Goal: Task Accomplishment & Management: Complete application form

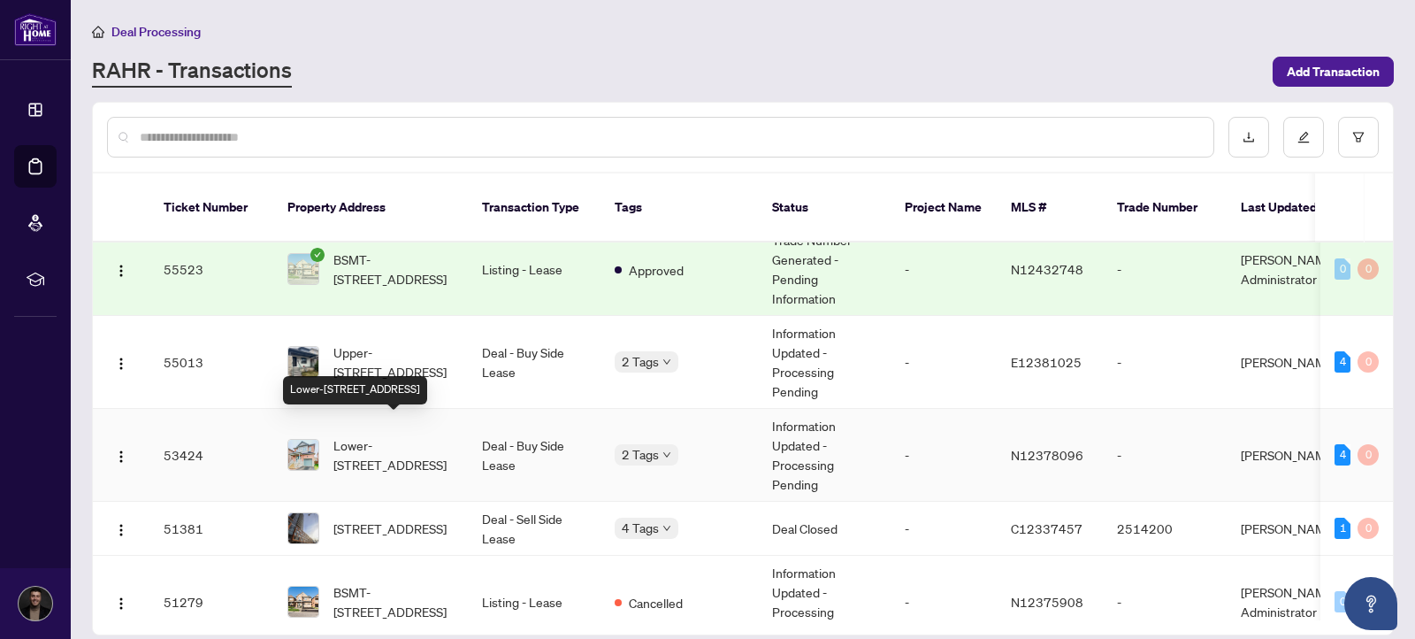
scroll to position [114, 0]
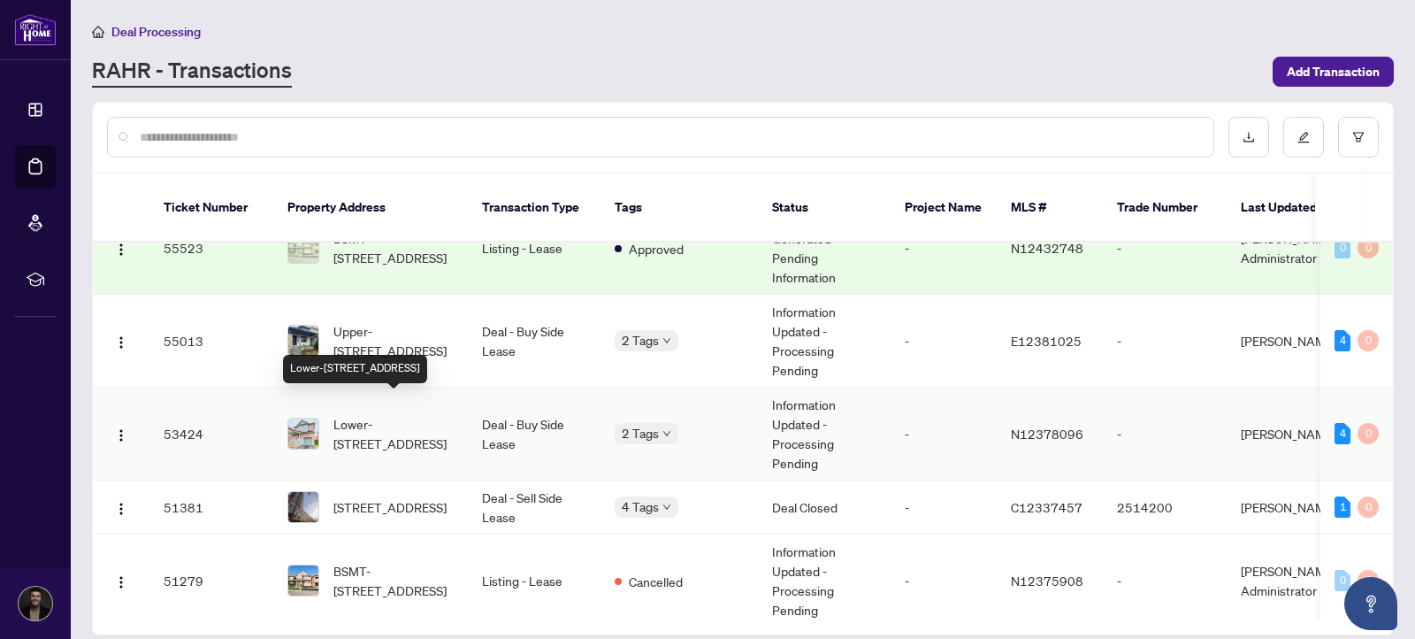
click at [441, 418] on span "Lower-[STREET_ADDRESS]" at bounding box center [394, 433] width 120 height 39
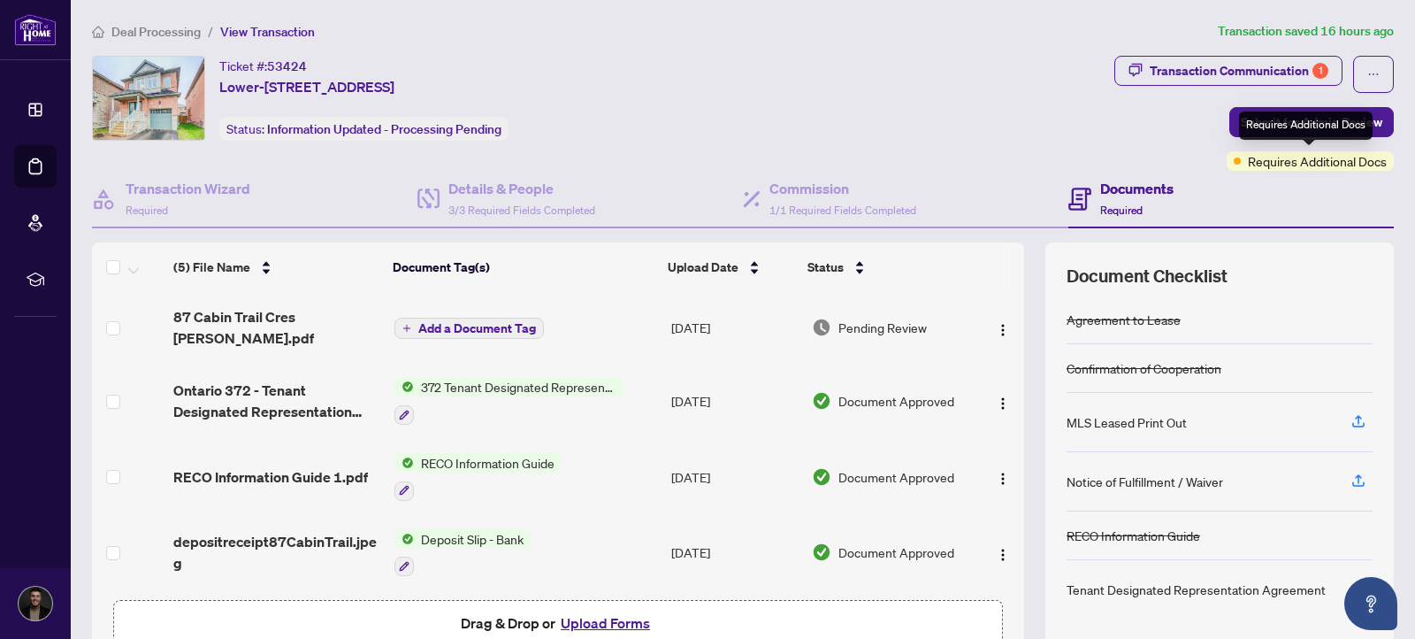
click at [1268, 88] on span "Transaction Communication 1" at bounding box center [1229, 74] width 228 height 37
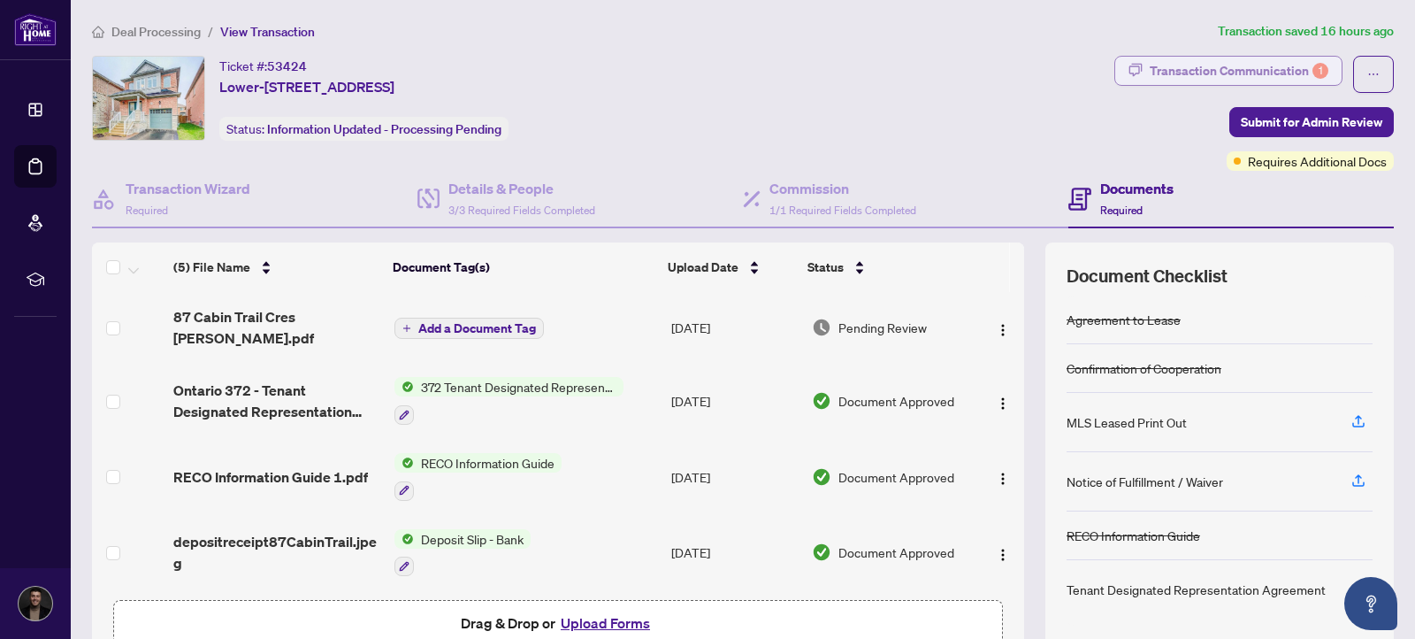
click at [1263, 68] on div "Transaction Communication 1" at bounding box center [1239, 71] width 179 height 28
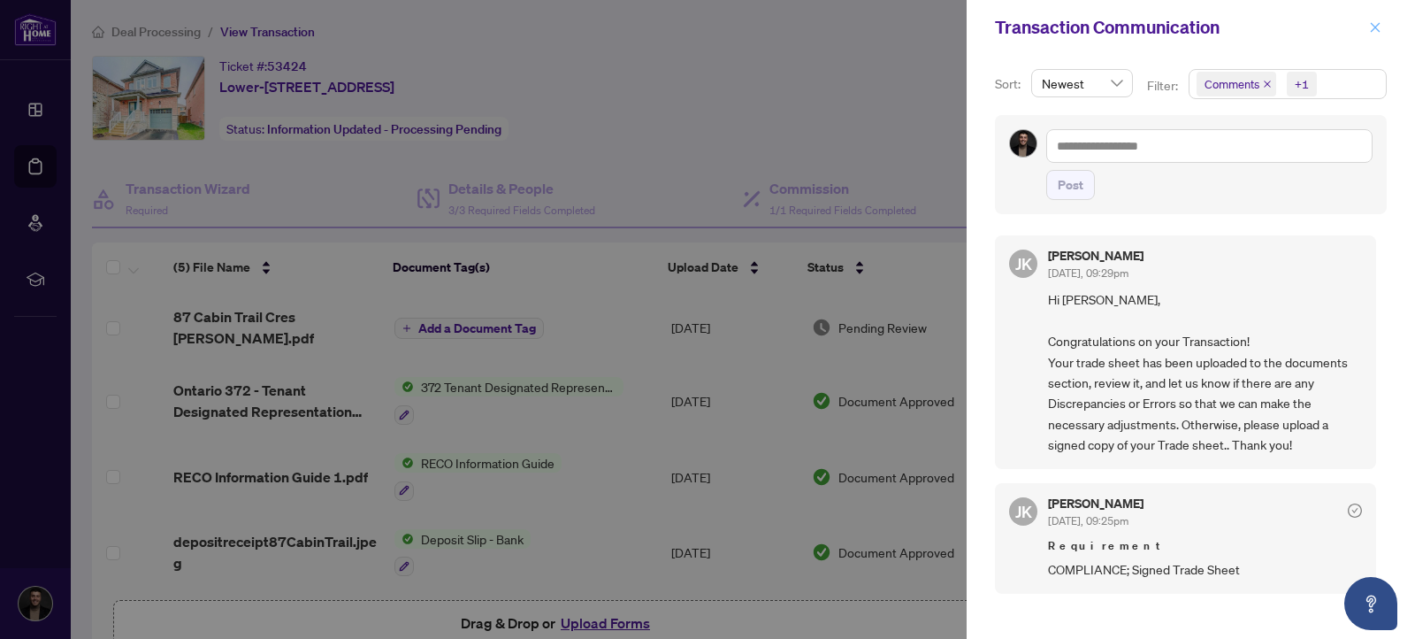
click at [1370, 30] on icon "close" at bounding box center [1375, 27] width 12 height 12
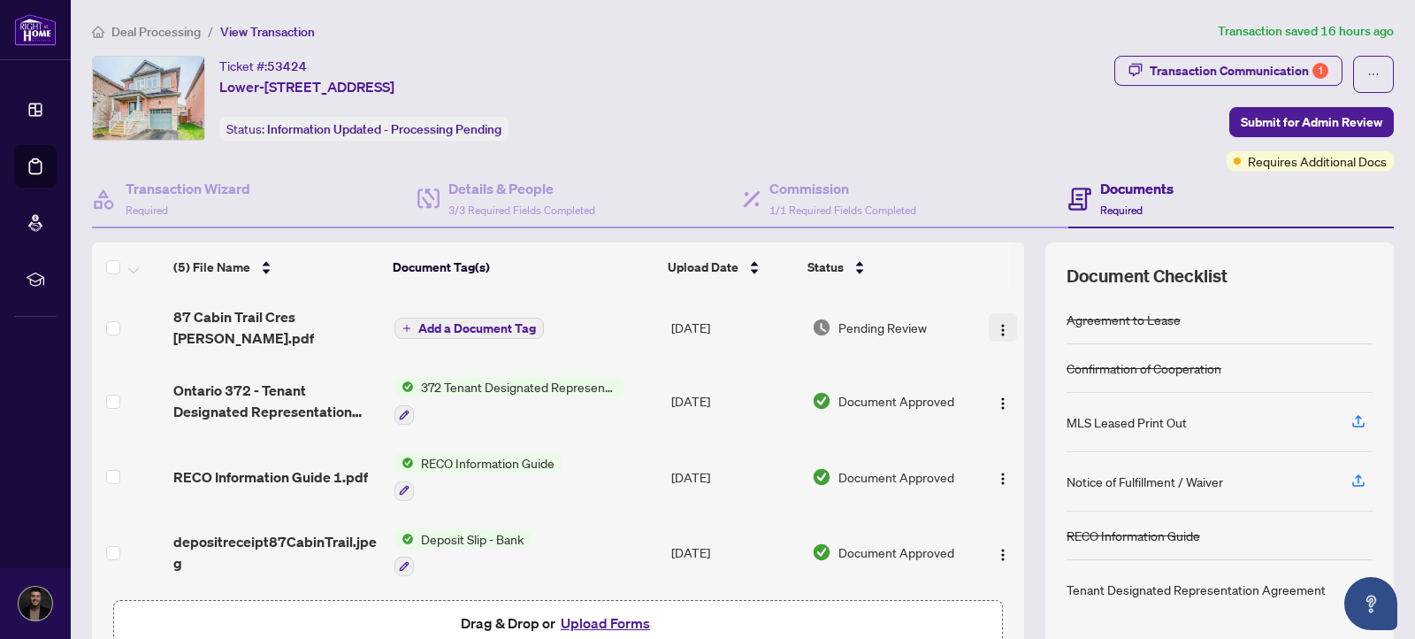
click at [989, 326] on button "button" at bounding box center [1003, 327] width 28 height 28
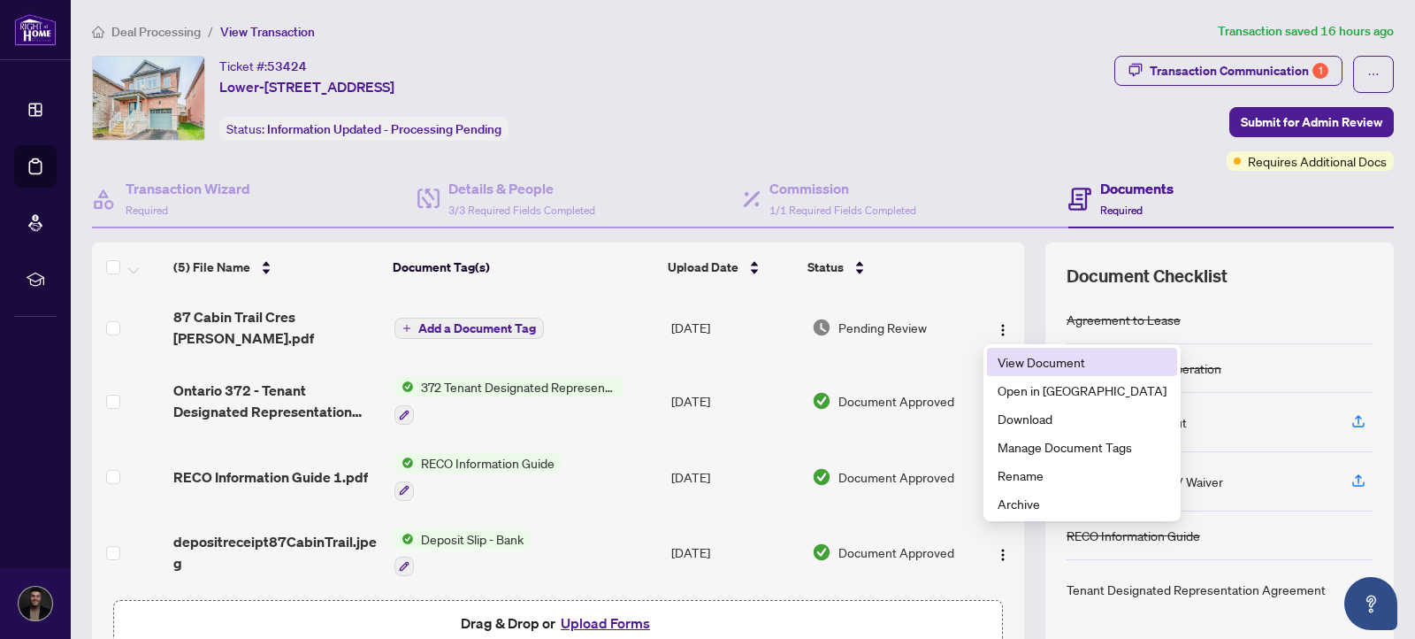
click at [1021, 366] on span "View Document" at bounding box center [1082, 361] width 169 height 19
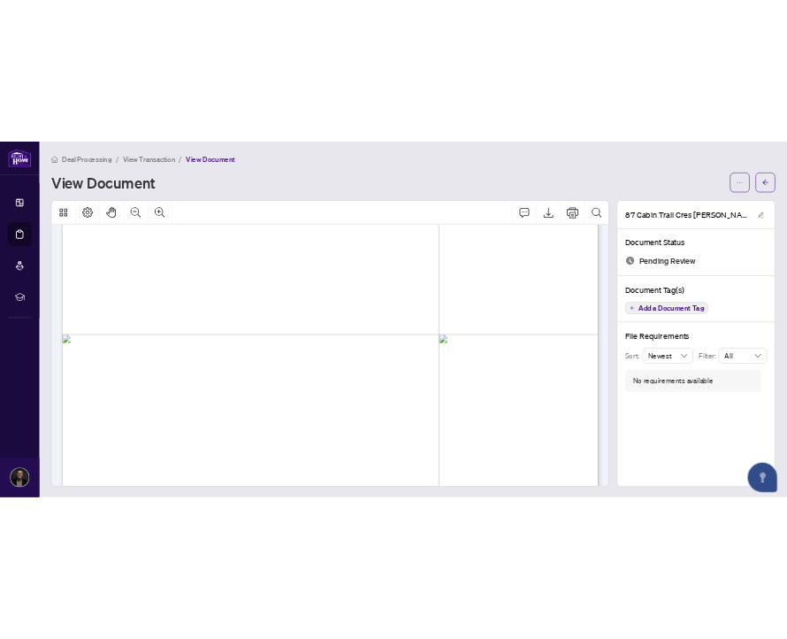
scroll to position [525, 0]
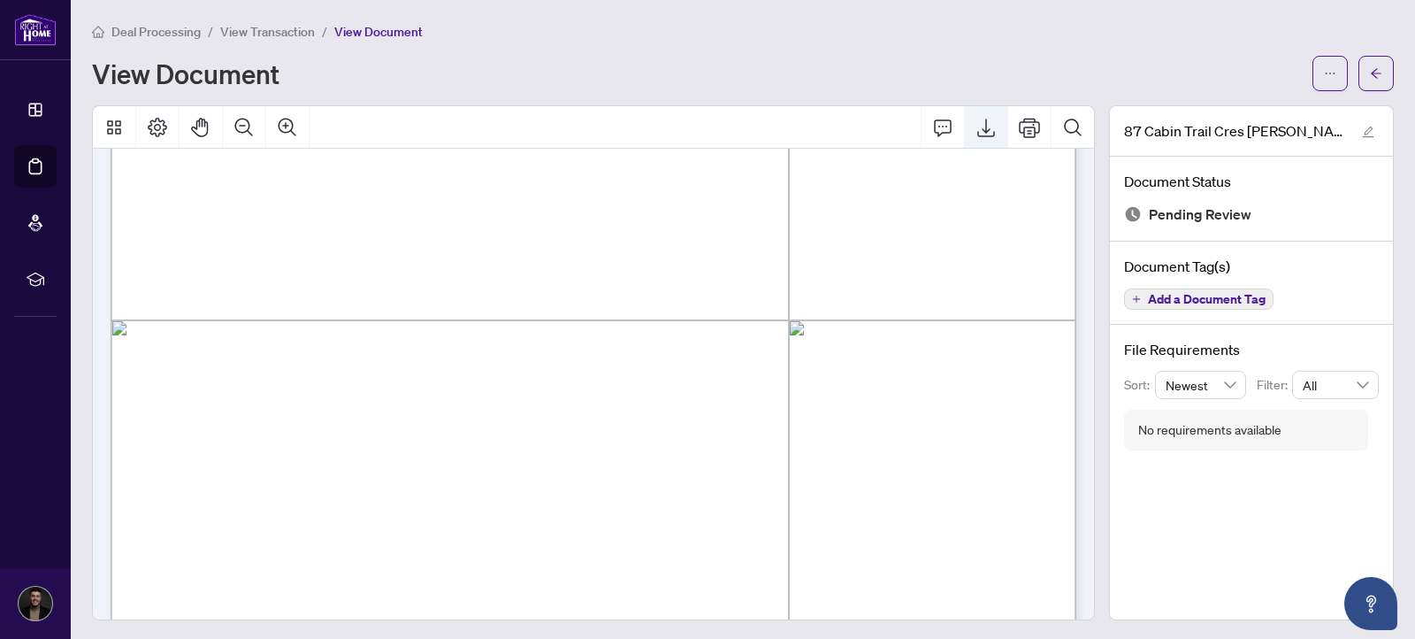
click at [976, 125] on icon "Export" at bounding box center [986, 127] width 21 height 21
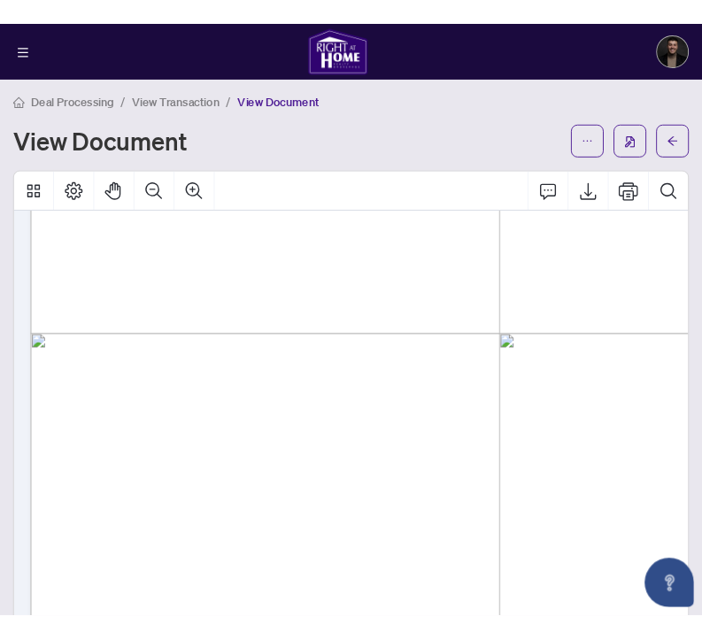
scroll to position [376, 0]
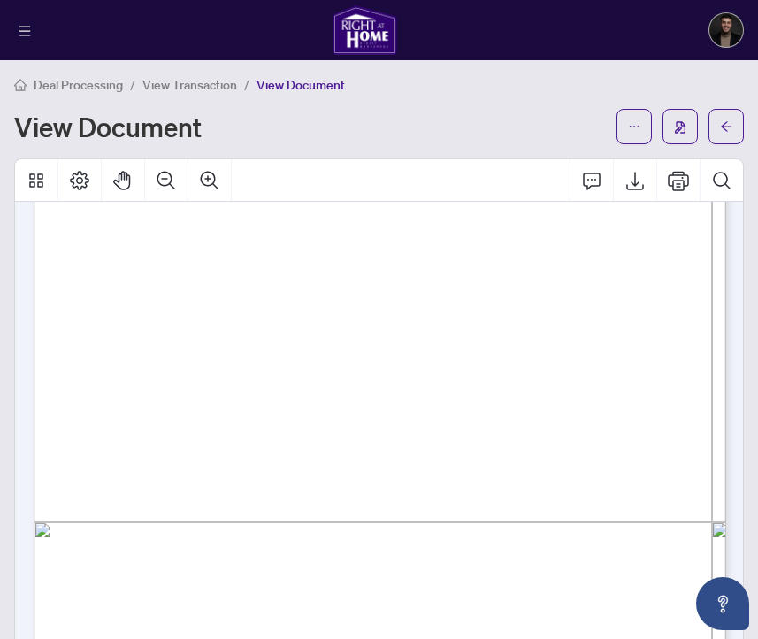
click at [753, 385] on main "Deal Processing / View Transaction / View Document View Document 87 Cabin Trail…" at bounding box center [379, 319] width 758 height 639
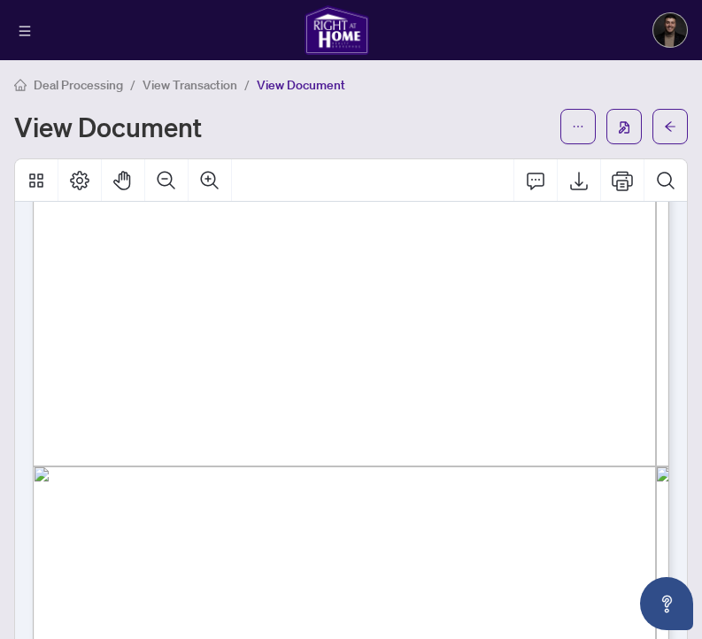
scroll to position [345, 0]
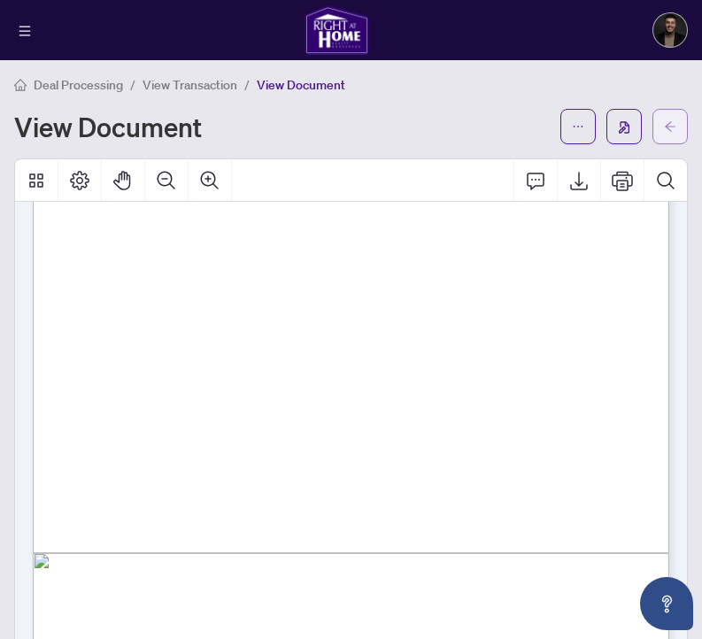
click at [683, 123] on button "button" at bounding box center [669, 126] width 35 height 35
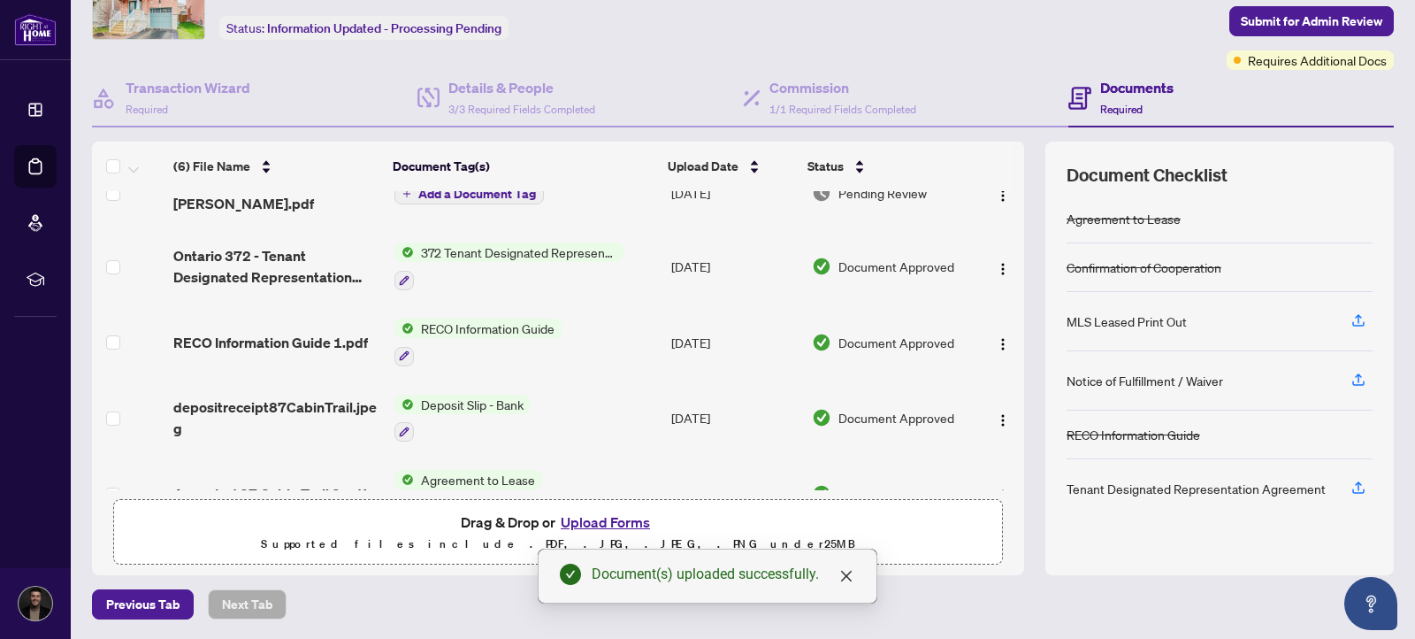
scroll to position [125, 0]
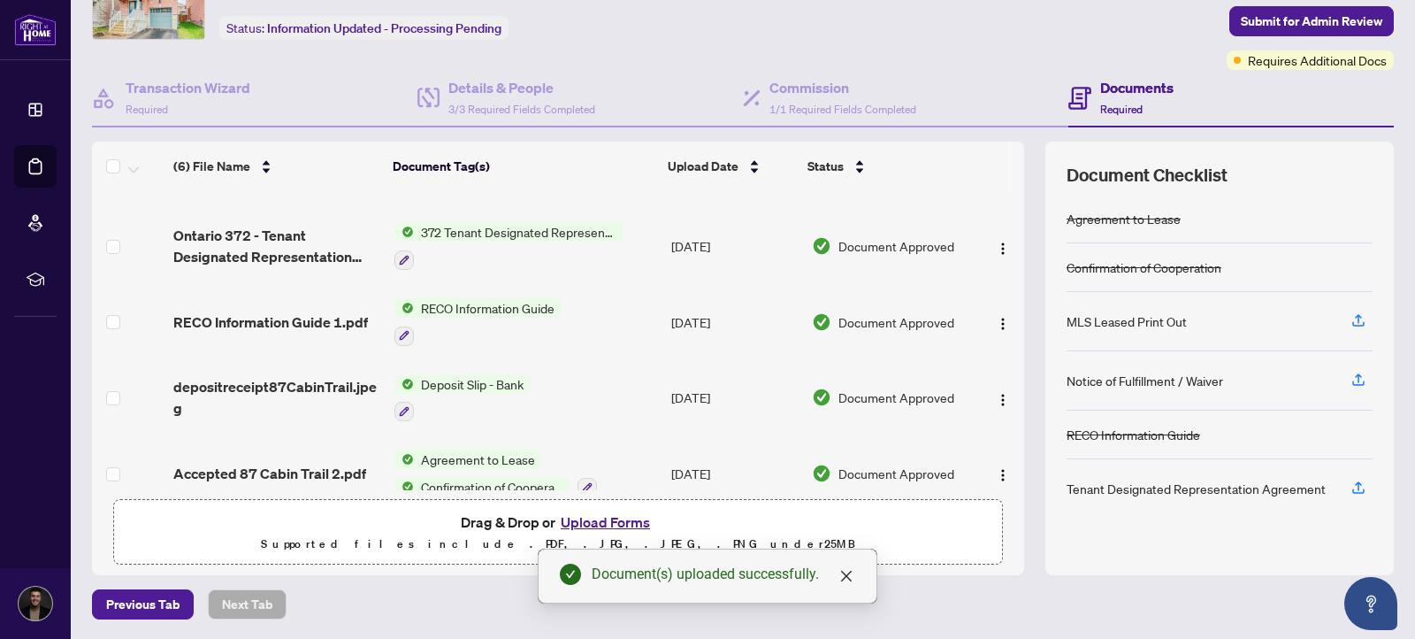
click at [1344, 39] on div "Transaction Communication 1 Submit for Admin Review Requires Additional Docs" at bounding box center [1255, 12] width 280 height 115
click at [1338, 18] on span "Submit for Admin Review" at bounding box center [1312, 21] width 142 height 28
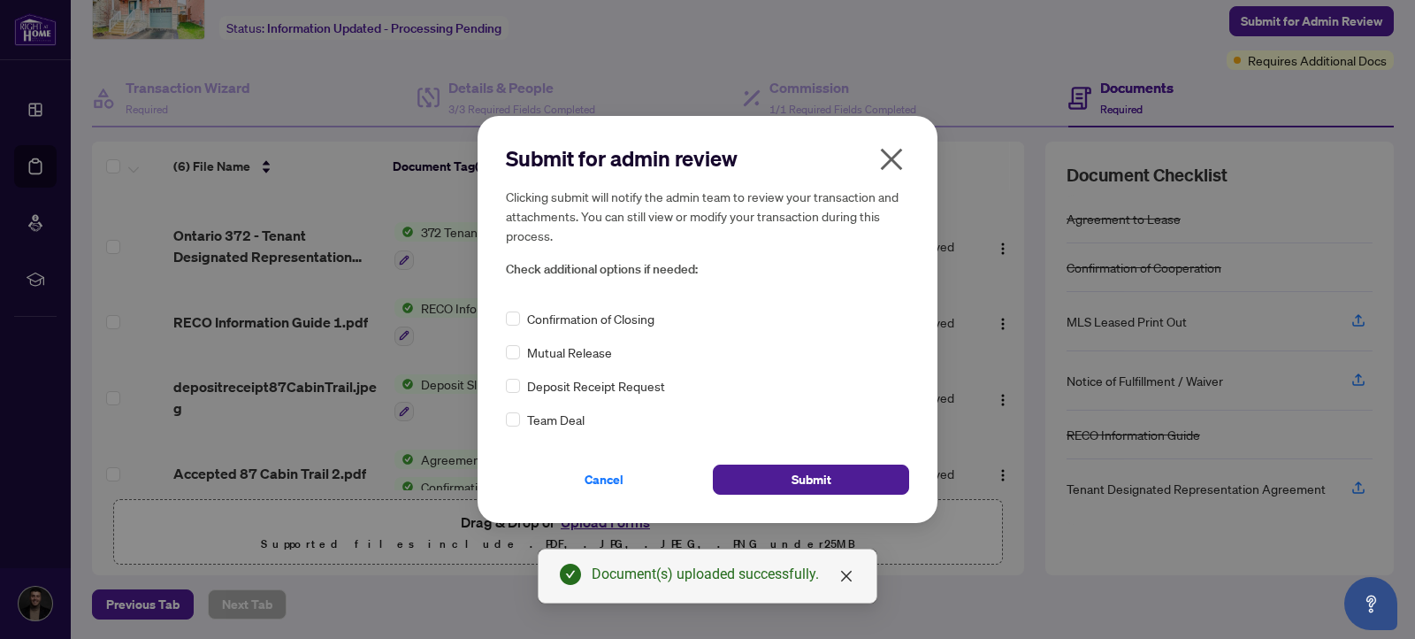
click at [601, 312] on span "Confirmation of Closing" at bounding box center [590, 318] width 127 height 19
click at [818, 486] on span "Submit" at bounding box center [812, 479] width 40 height 28
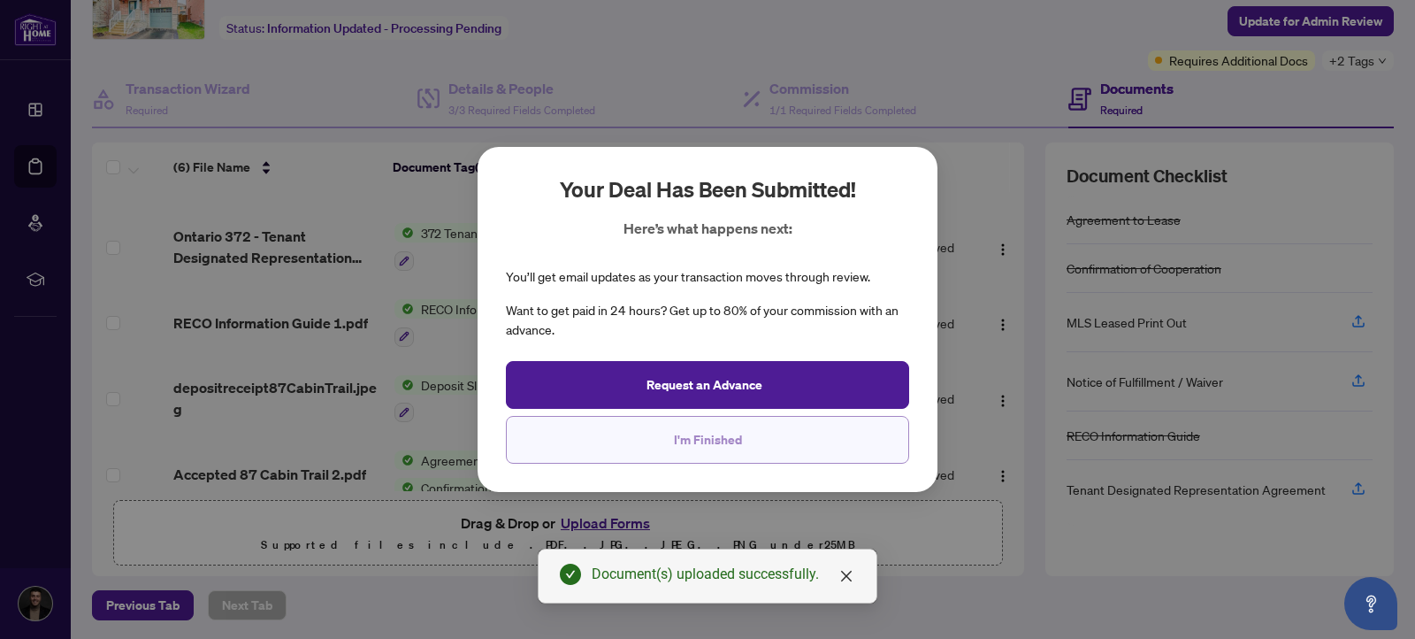
click at [702, 439] on span "I'm Finished" at bounding box center [708, 440] width 68 height 28
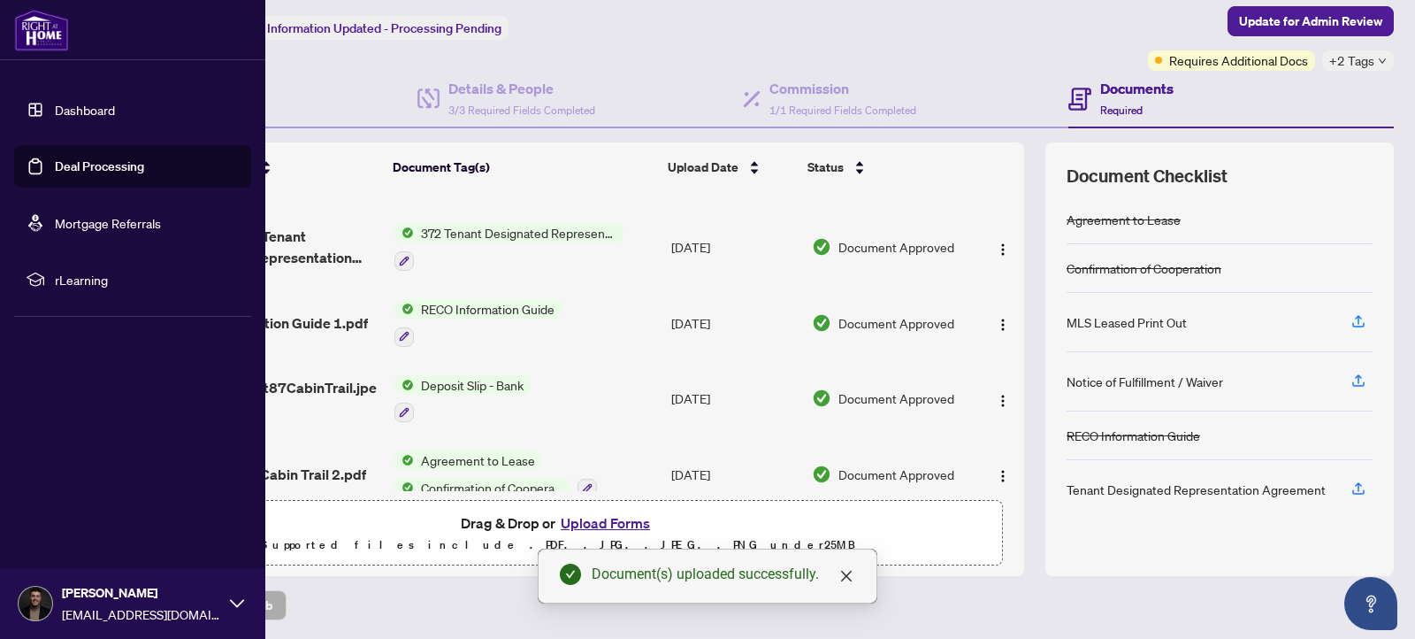
click at [57, 118] on link "Dashboard" at bounding box center [85, 110] width 60 height 16
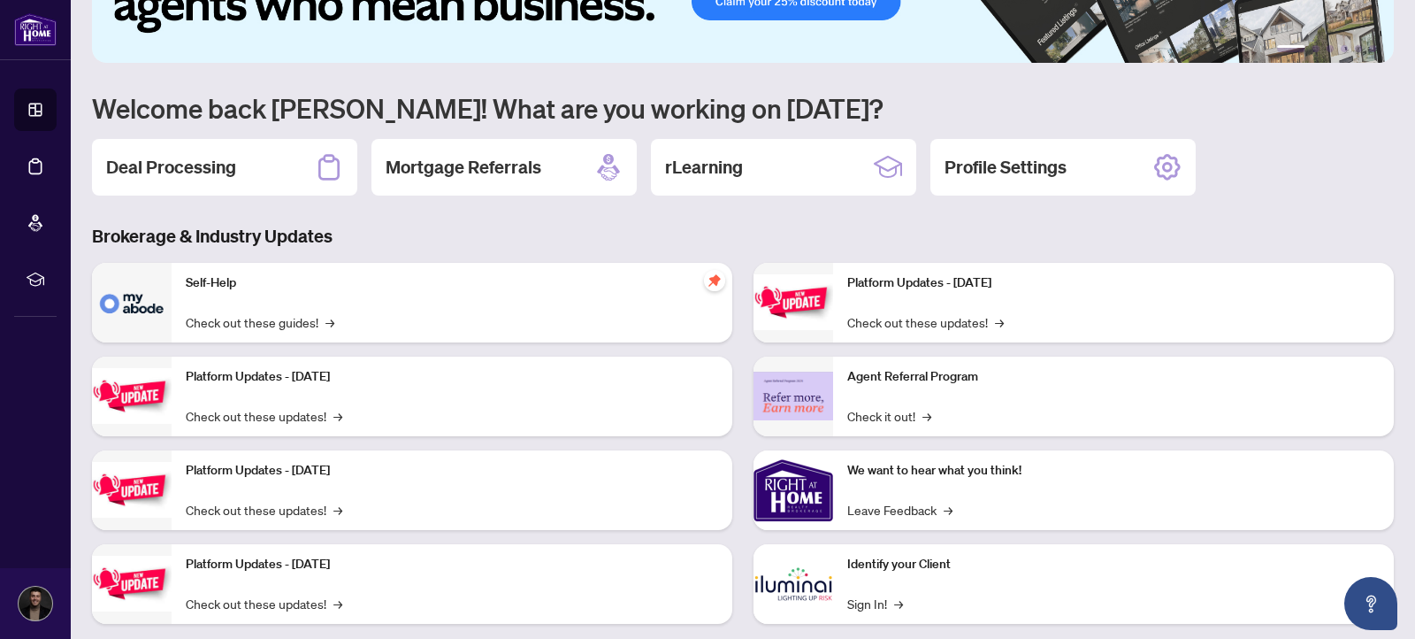
click at [254, 136] on div "1 2 3 4 5 6 Welcome back [PERSON_NAME]! What are you working on [DATE]? Deal Pr…" at bounding box center [743, 285] width 1302 height 730
click at [253, 162] on div "Deal Processing" at bounding box center [224, 167] width 265 height 57
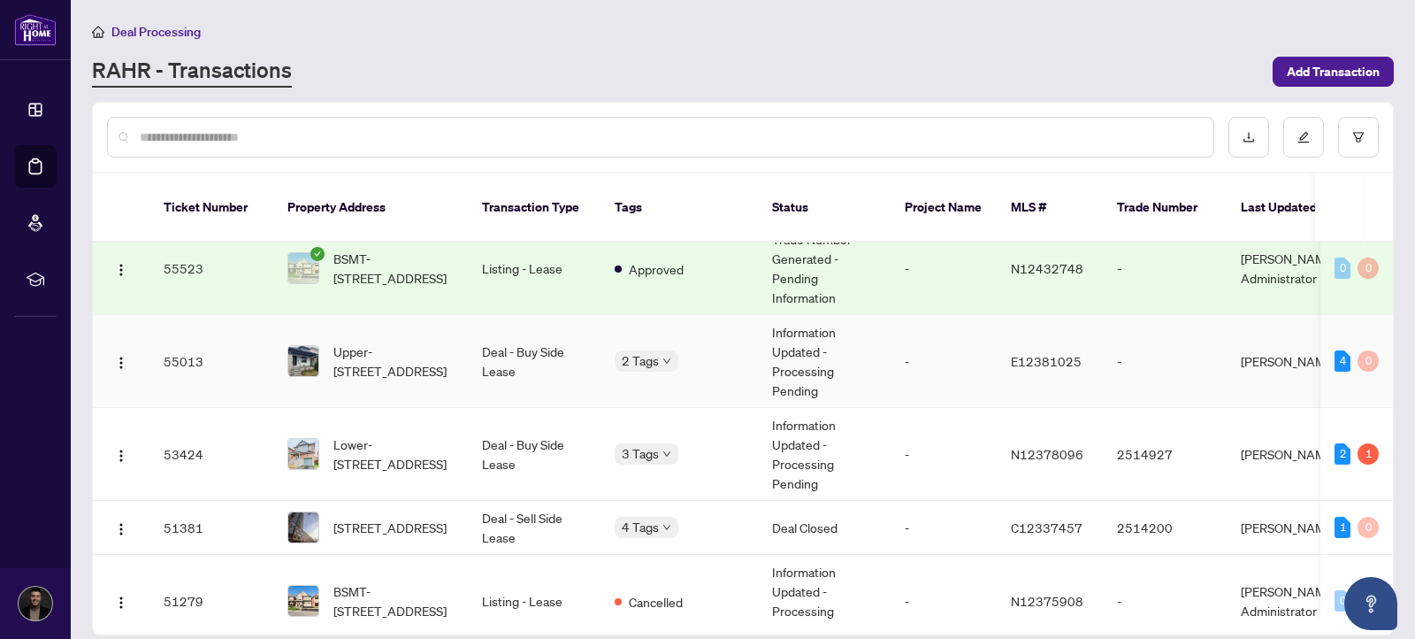
scroll to position [103, 0]
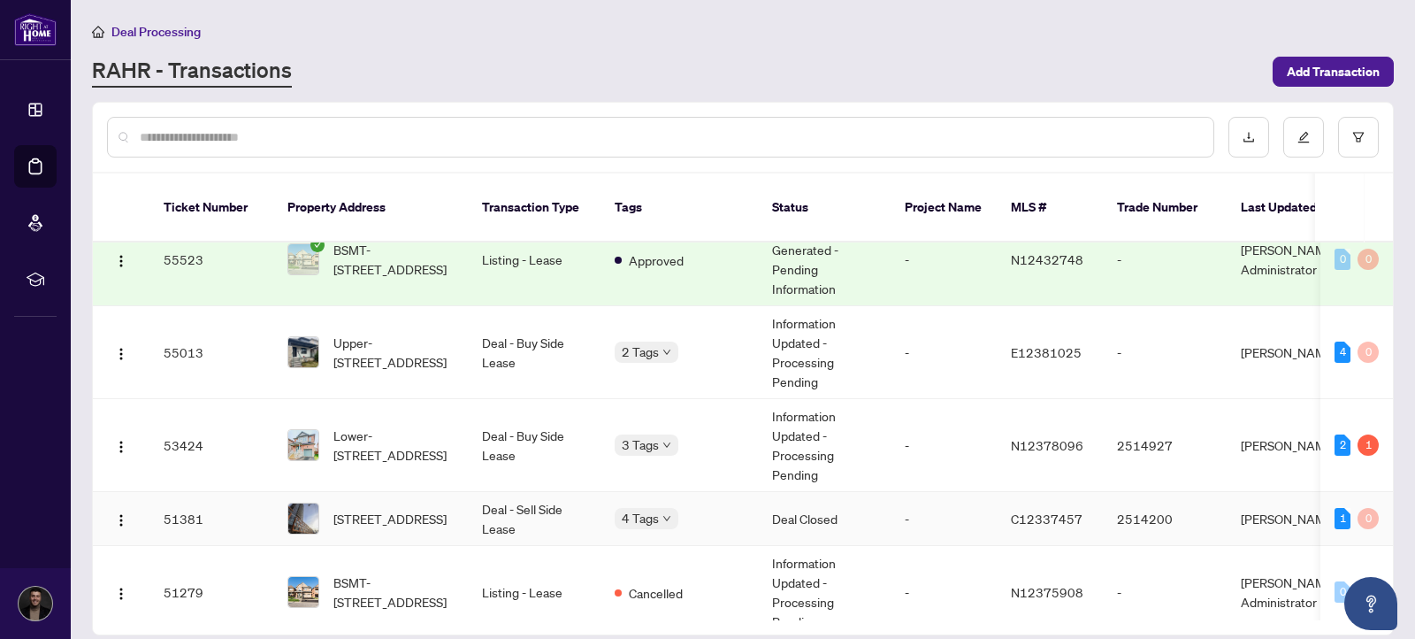
click at [664, 498] on body "Dashboard Deal Processing Mortgage Referrals rLearning Markos Vatavalis [EMAIL_…" at bounding box center [707, 319] width 1415 height 639
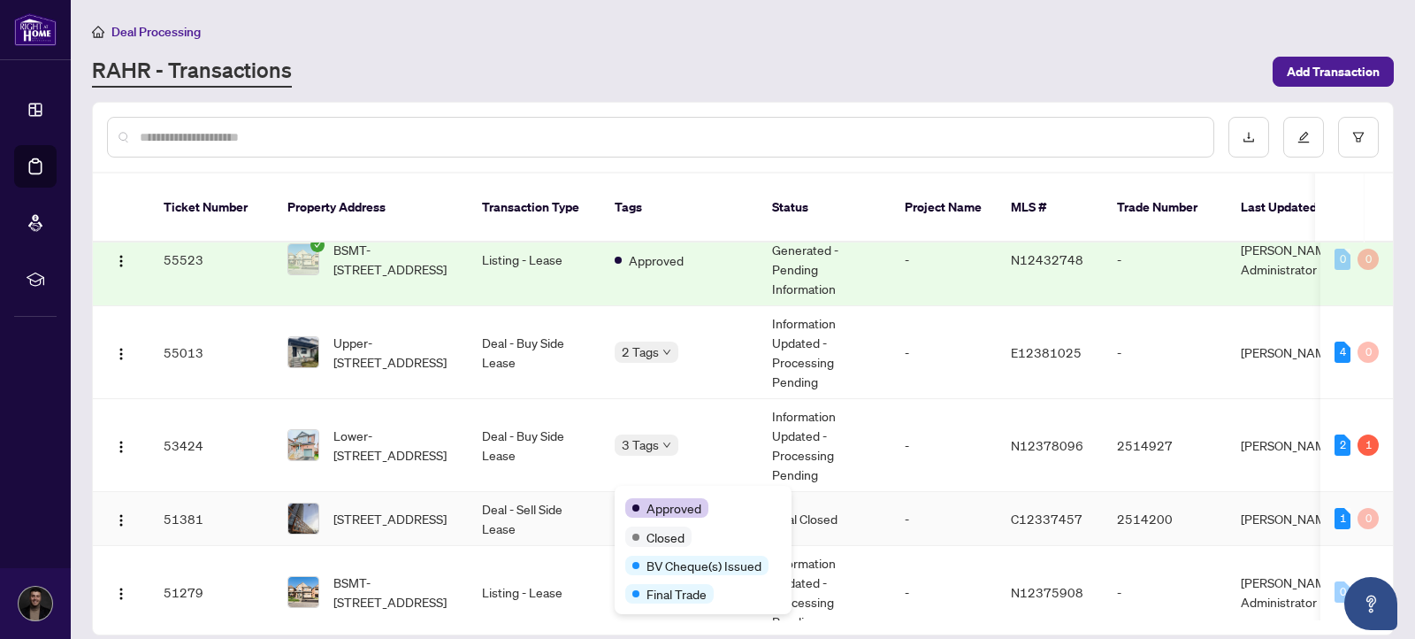
click at [588, 492] on td "Deal - Sell Side Lease" at bounding box center [534, 519] width 133 height 54
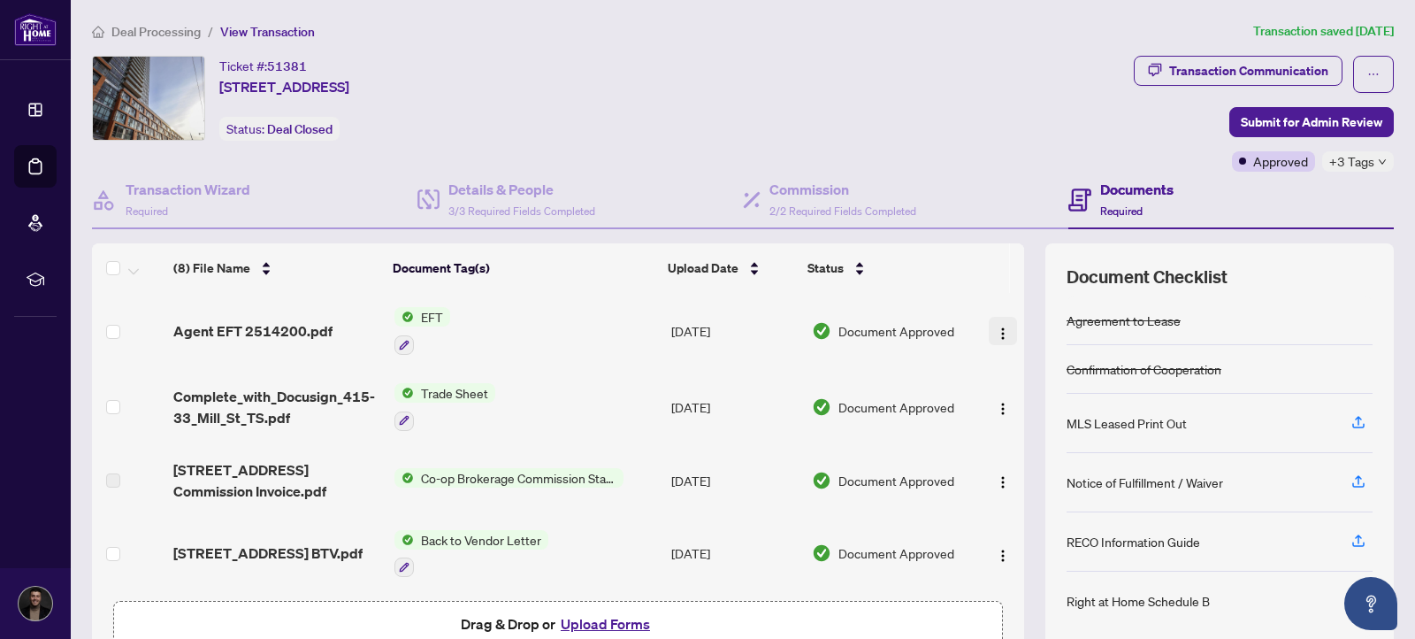
click at [989, 324] on button "button" at bounding box center [1003, 331] width 28 height 28
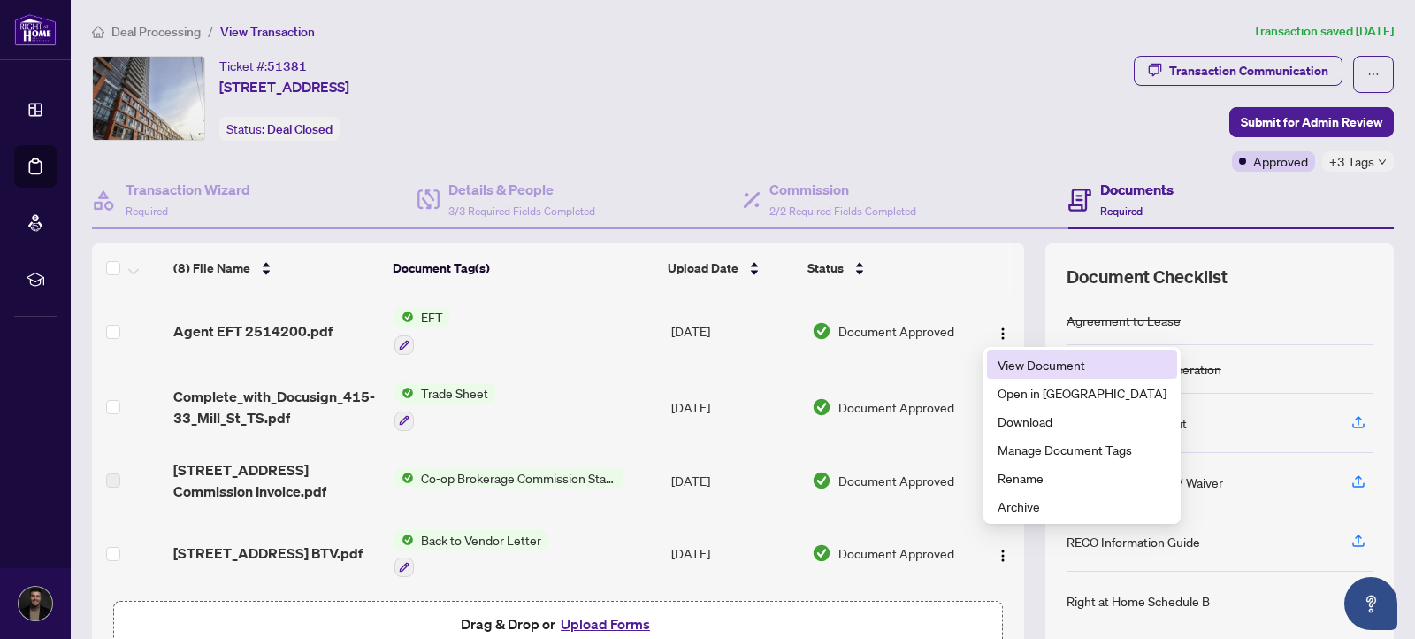
click at [1012, 361] on span "View Document" at bounding box center [1082, 364] width 169 height 19
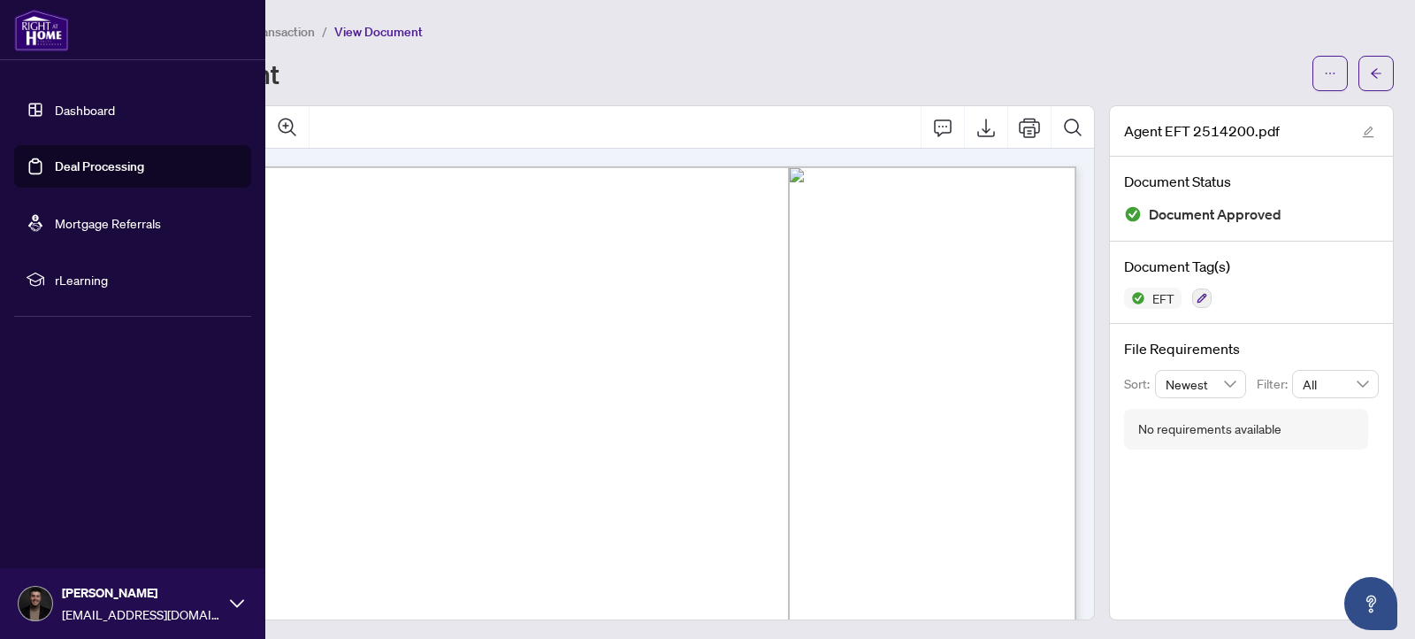
click at [72, 102] on link "Dashboard" at bounding box center [85, 110] width 60 height 16
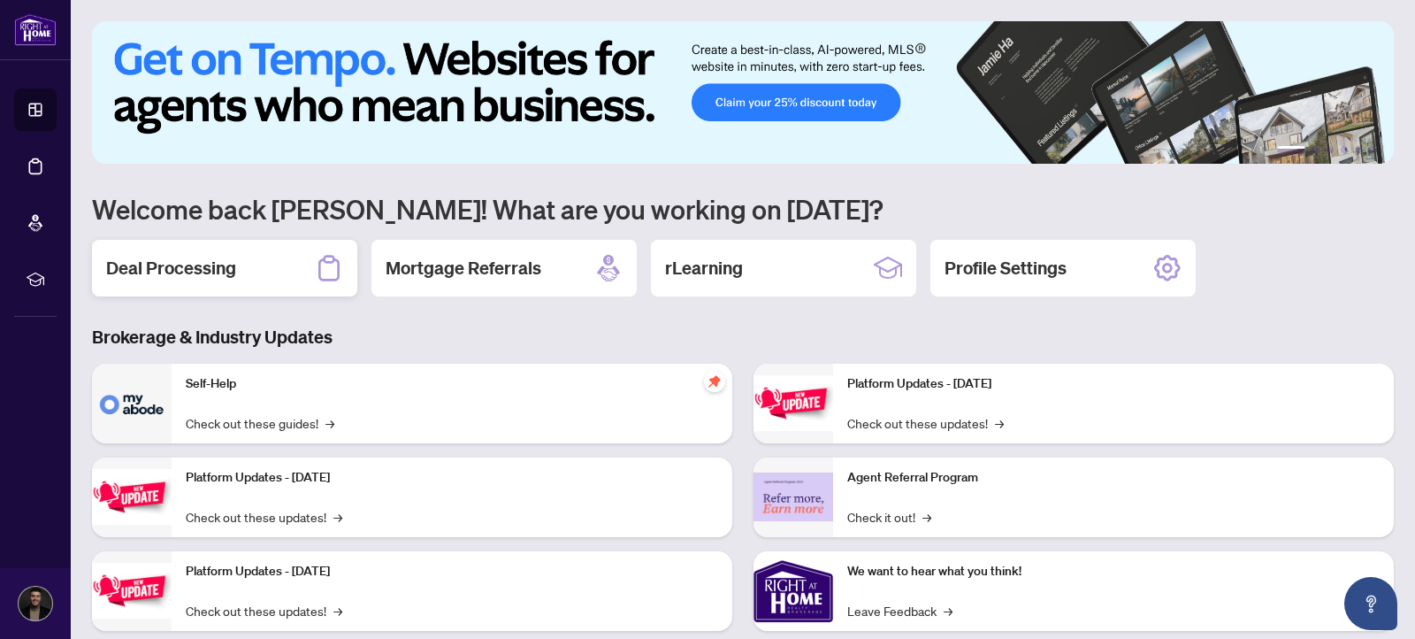
click at [203, 262] on h2 "Deal Processing" at bounding box center [171, 268] width 130 height 25
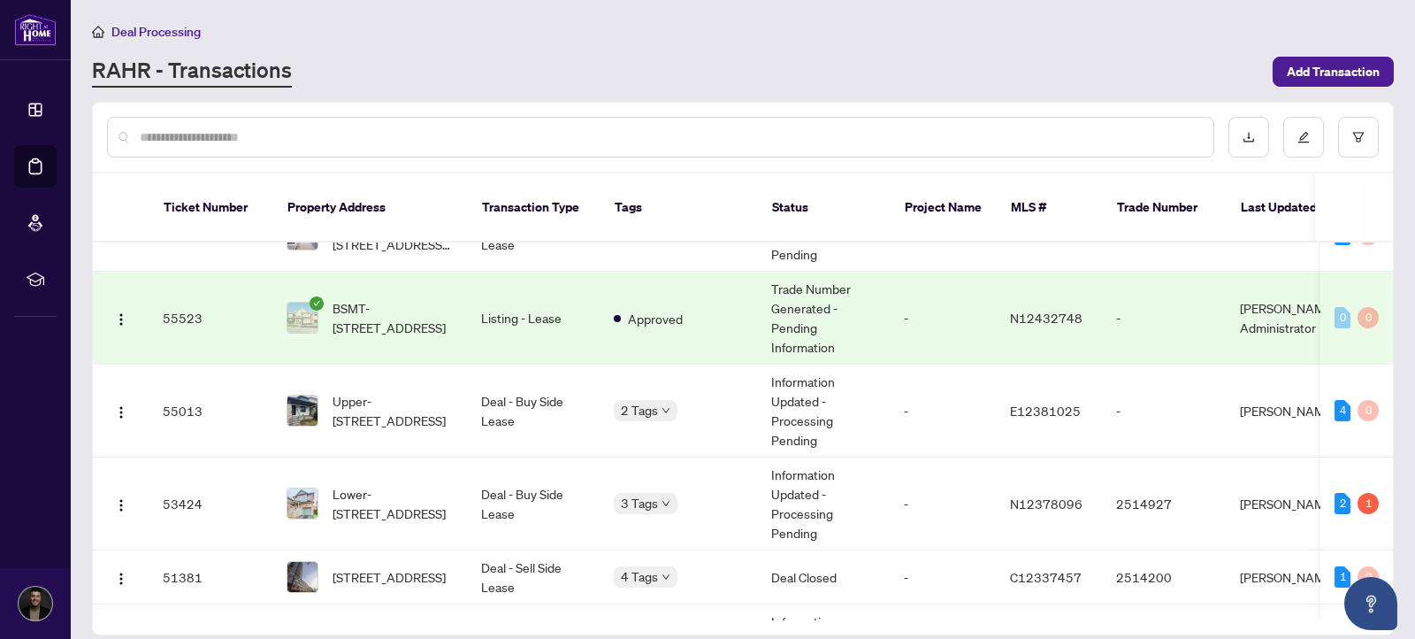
scroll to position [0, 1]
click at [640, 493] on span "3 Tags" at bounding box center [639, 503] width 37 height 20
click at [657, 406] on td "2 Tags" at bounding box center [678, 410] width 157 height 93
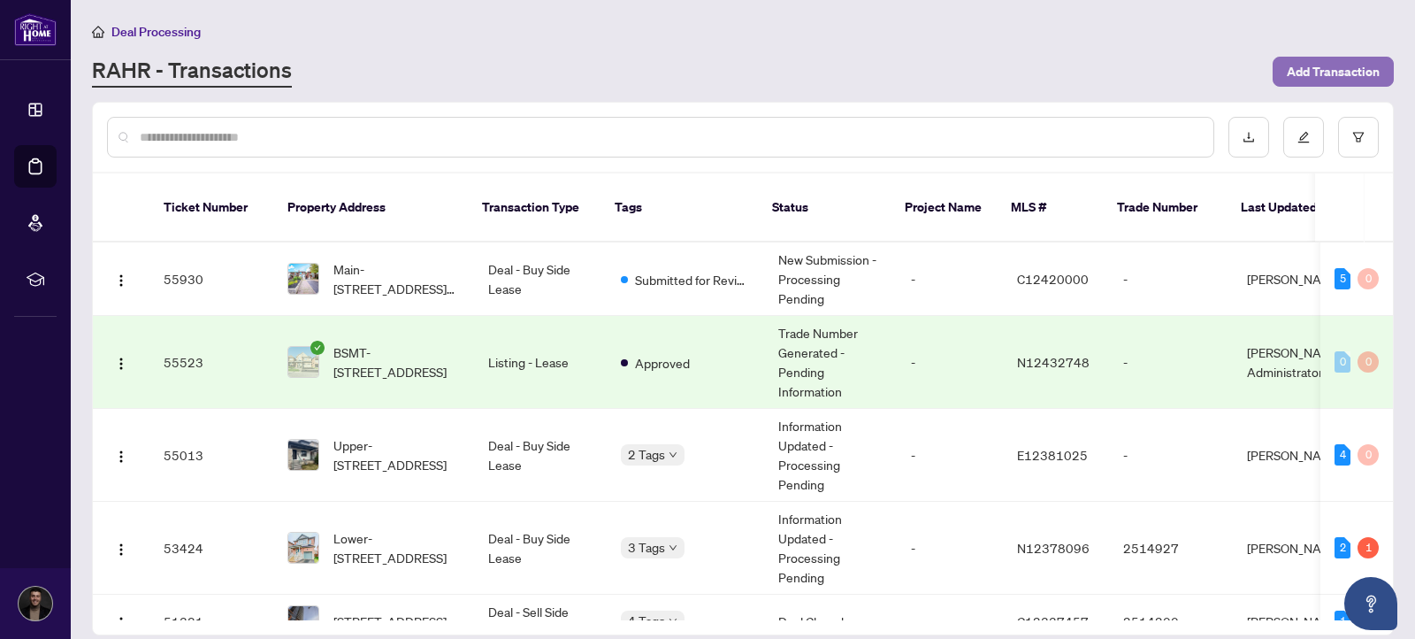
click at [1360, 60] on span "Add Transaction" at bounding box center [1333, 72] width 93 height 28
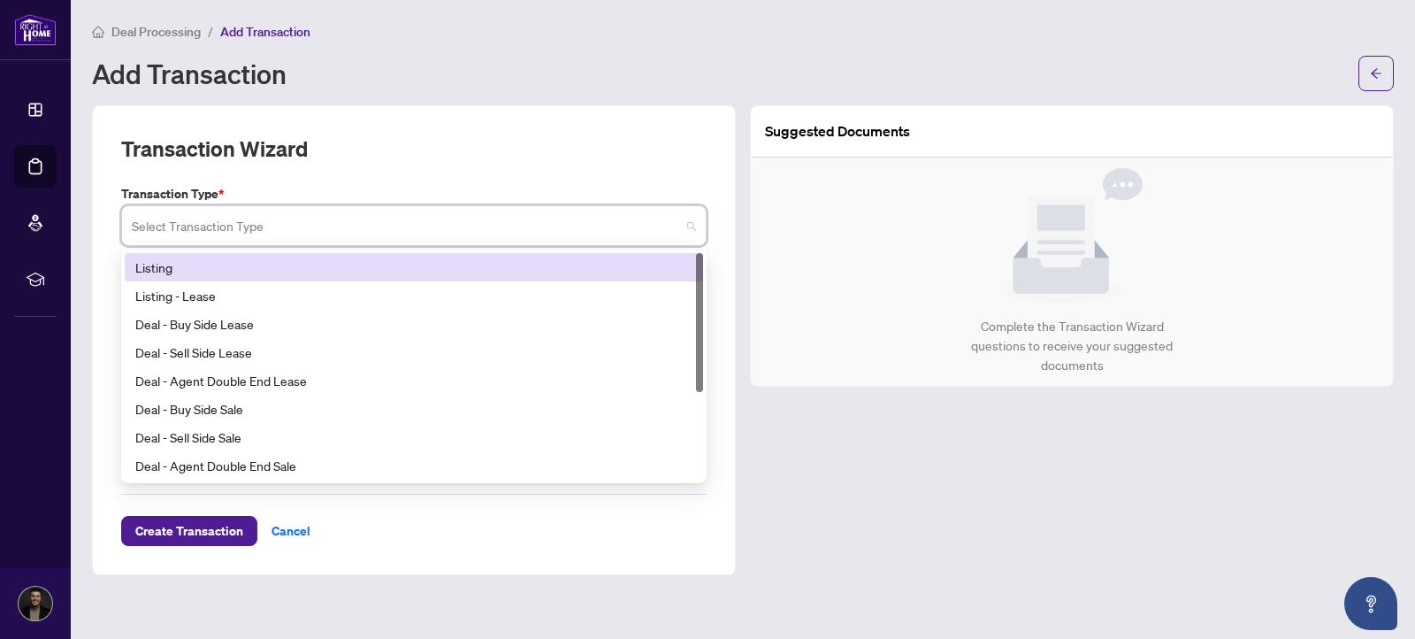
click at [402, 223] on input "search" at bounding box center [406, 228] width 548 height 39
click at [359, 280] on div "Listing" at bounding box center [414, 267] width 579 height 28
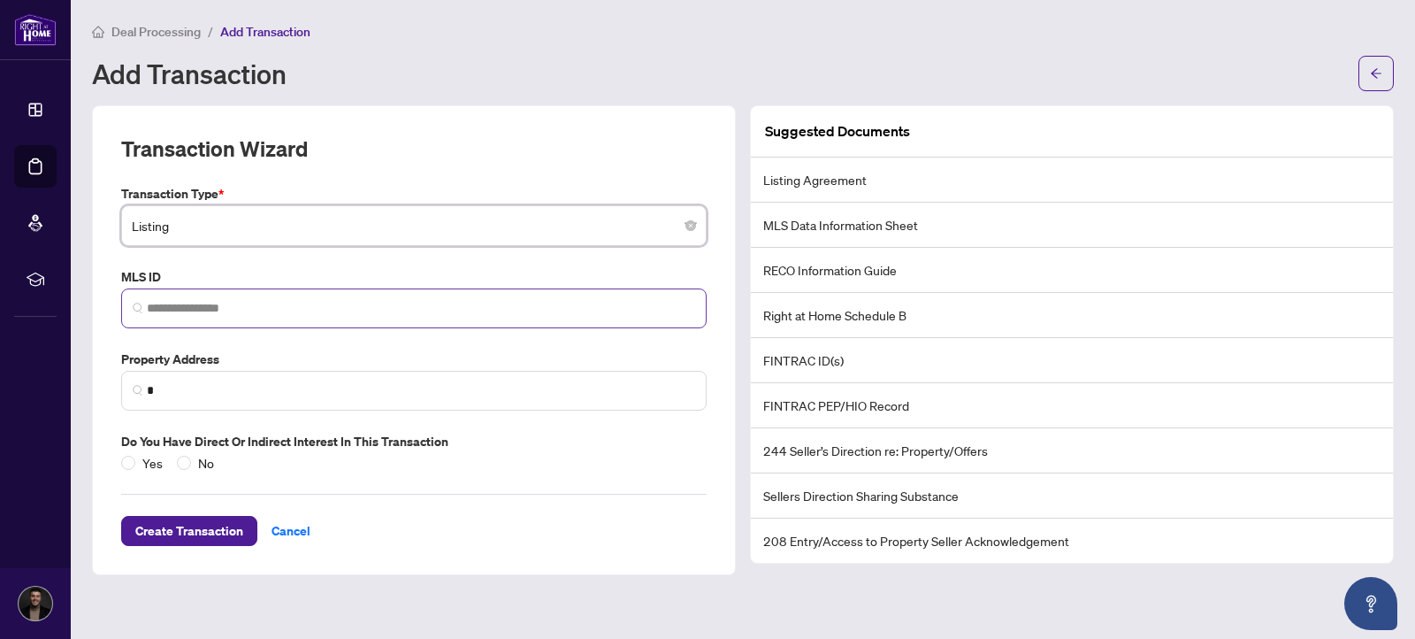
click at [201, 319] on span at bounding box center [414, 308] width 586 height 40
paste input "*********"
type input "*********"
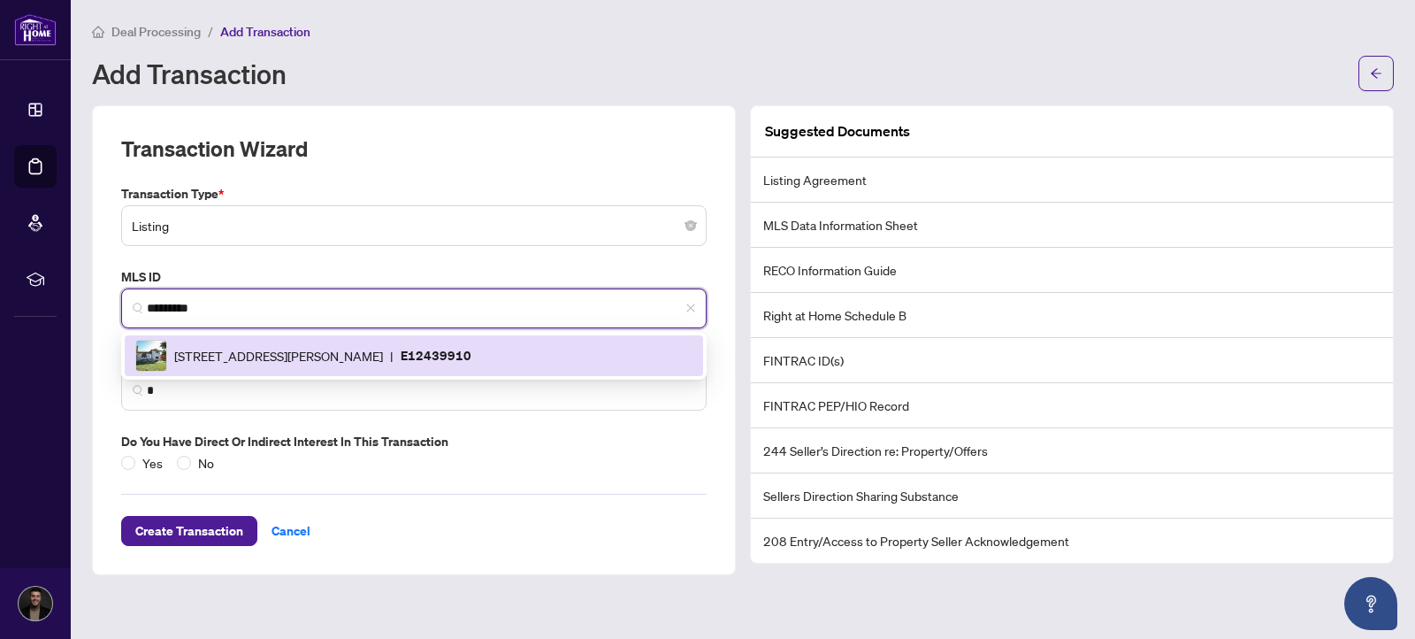
click at [326, 356] on span "[STREET_ADDRESS][PERSON_NAME]" at bounding box center [278, 355] width 209 height 19
type input "**********"
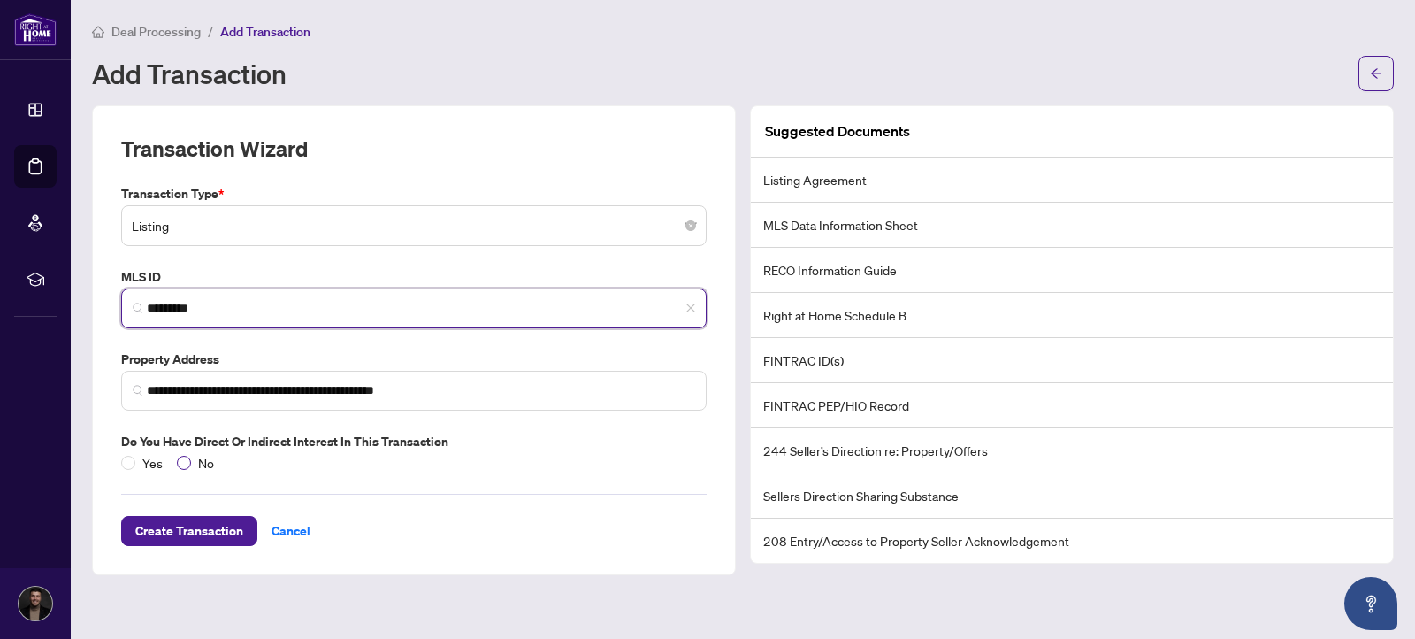
type input "*********"
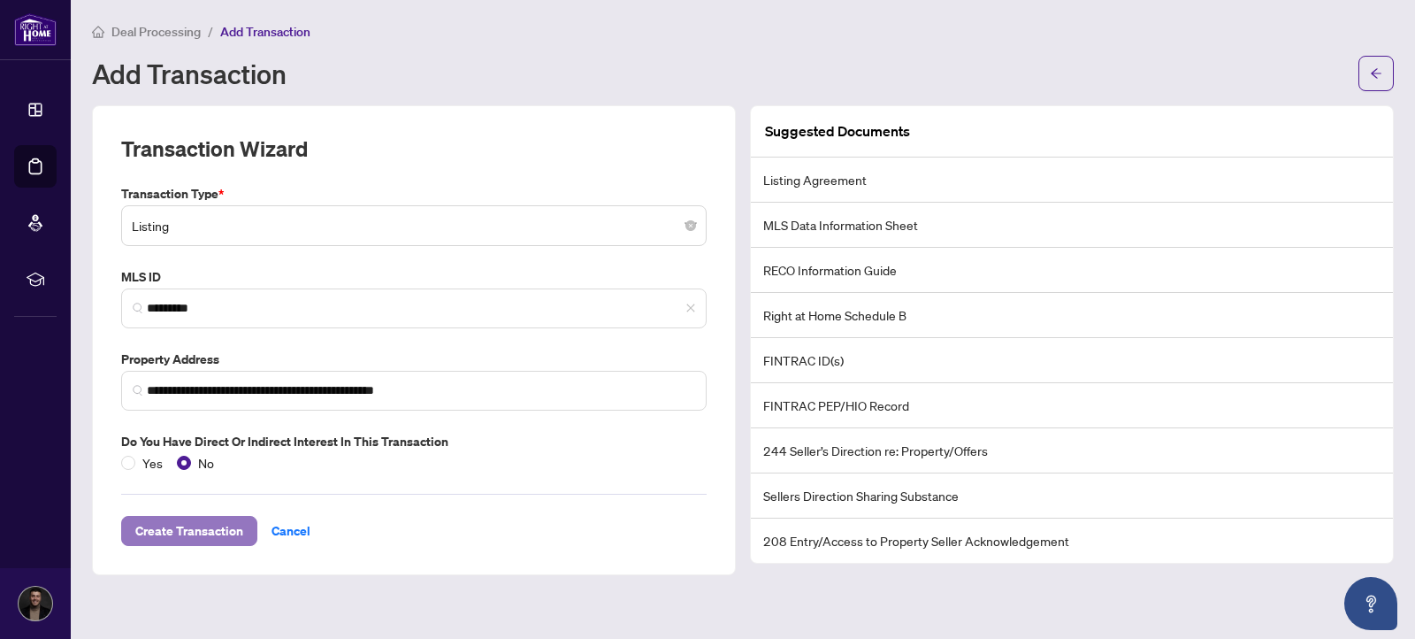
click at [190, 519] on span "Create Transaction" at bounding box center [189, 531] width 108 height 28
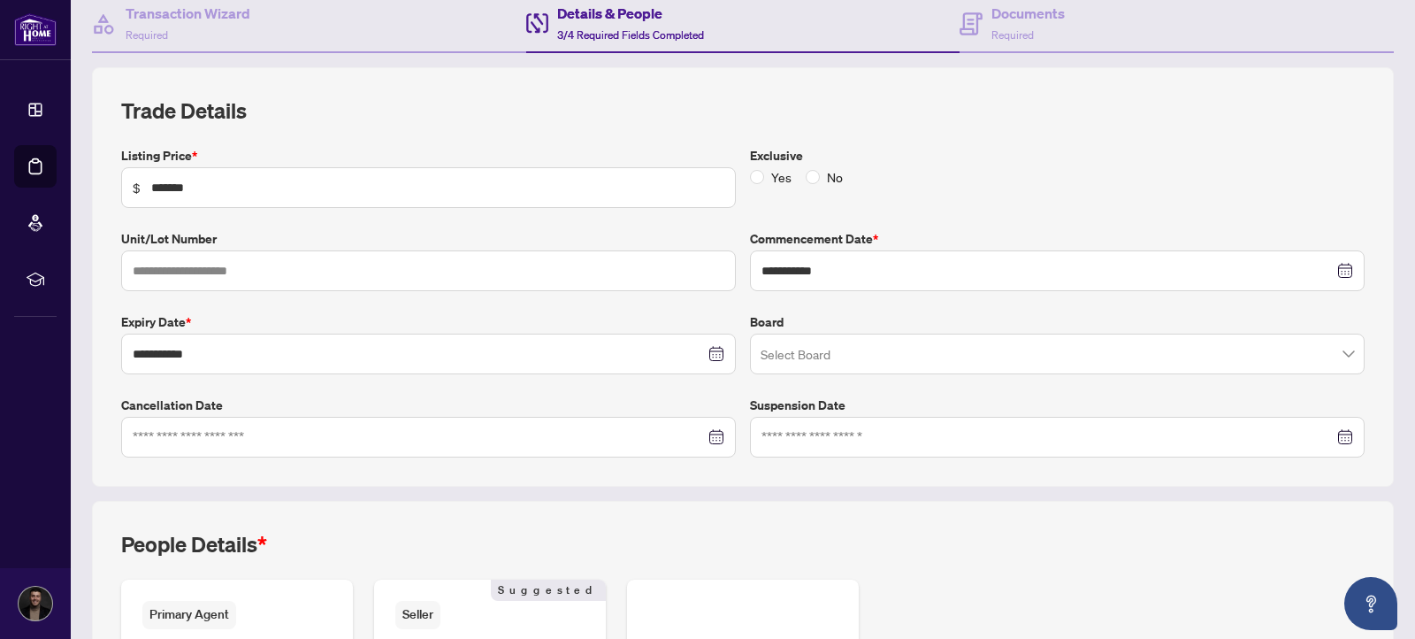
scroll to position [199, 0]
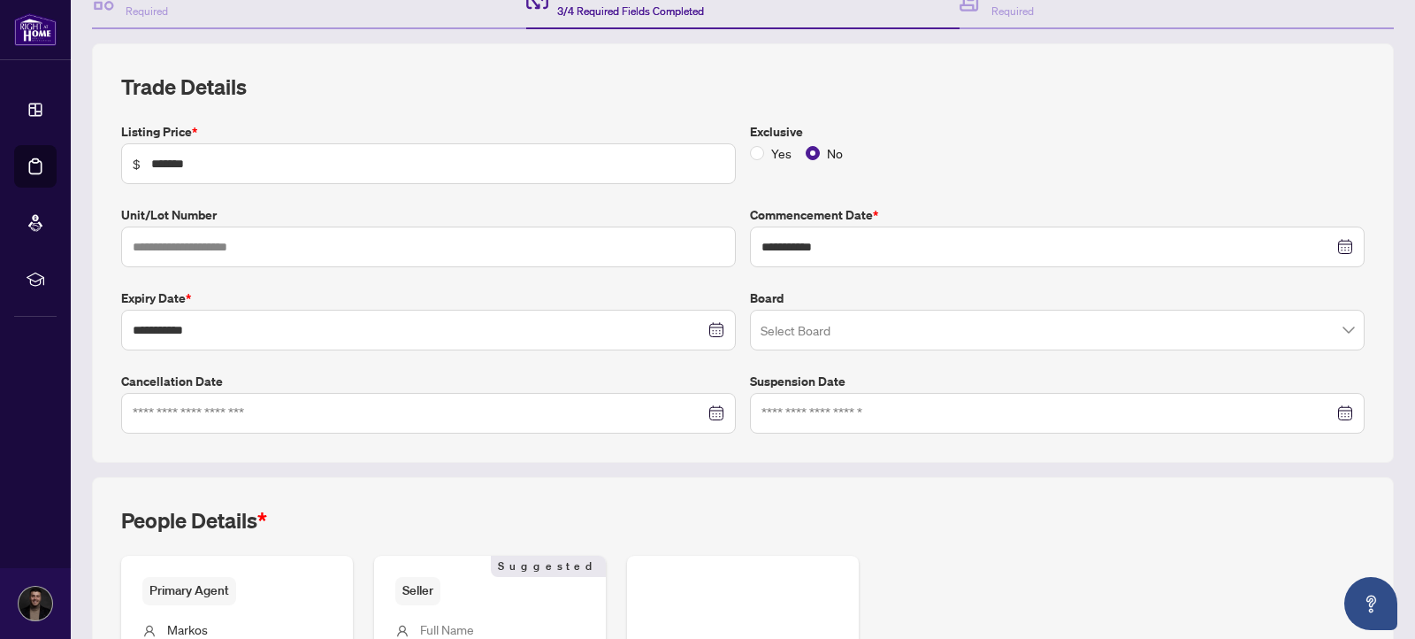
click at [781, 329] on input "search" at bounding box center [1050, 332] width 578 height 39
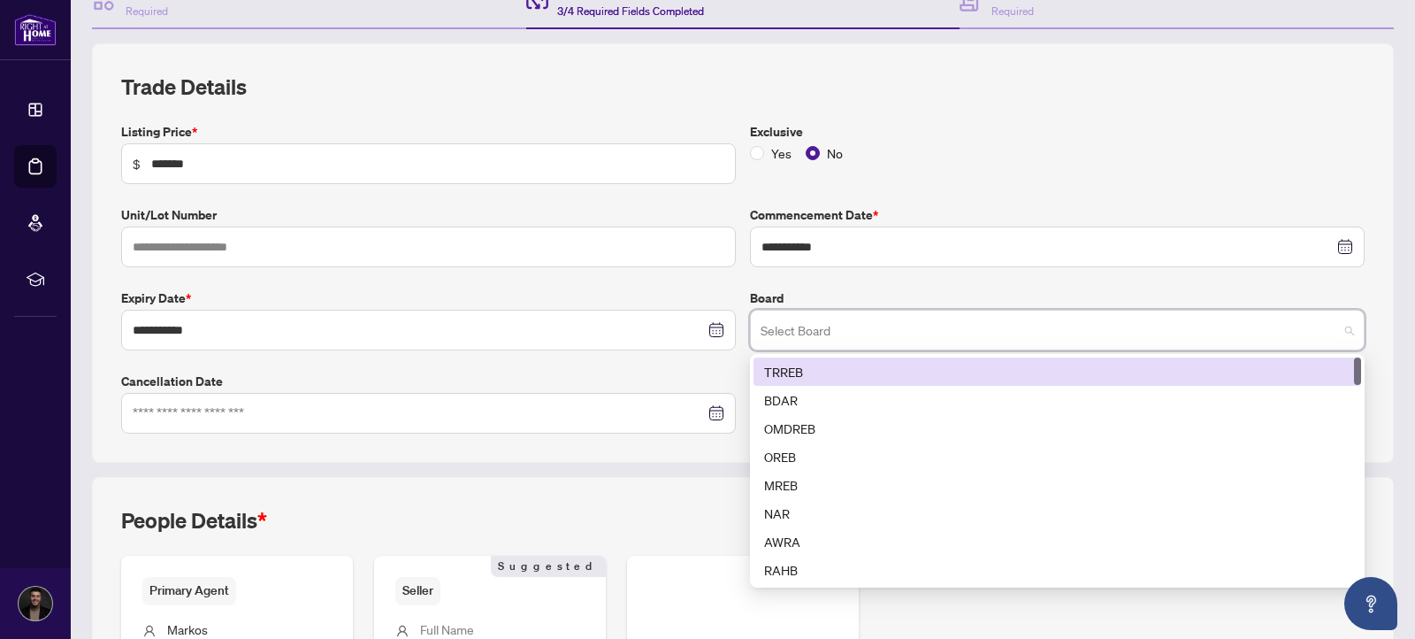
click at [813, 371] on div "TRREB" at bounding box center [1057, 371] width 587 height 19
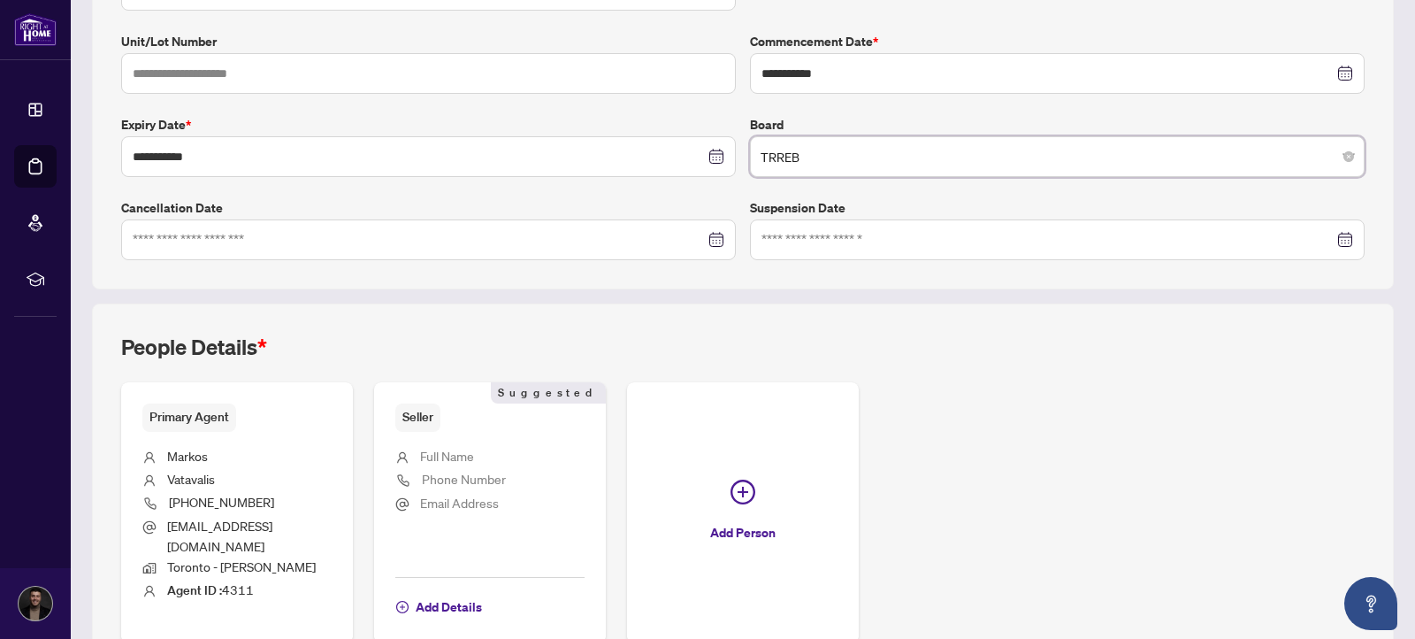
scroll to position [471, 0]
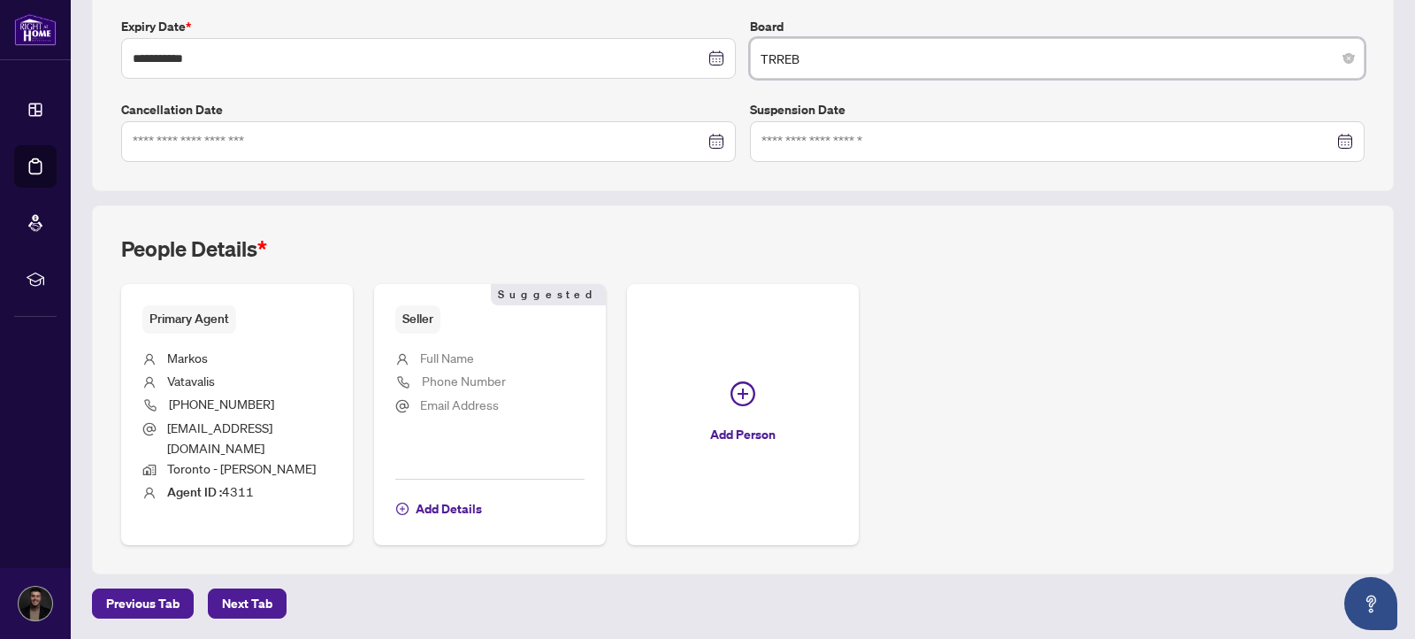
click at [584, 295] on span "Suggested" at bounding box center [548, 294] width 115 height 21
click at [461, 508] on span "Add Details" at bounding box center [449, 509] width 66 height 28
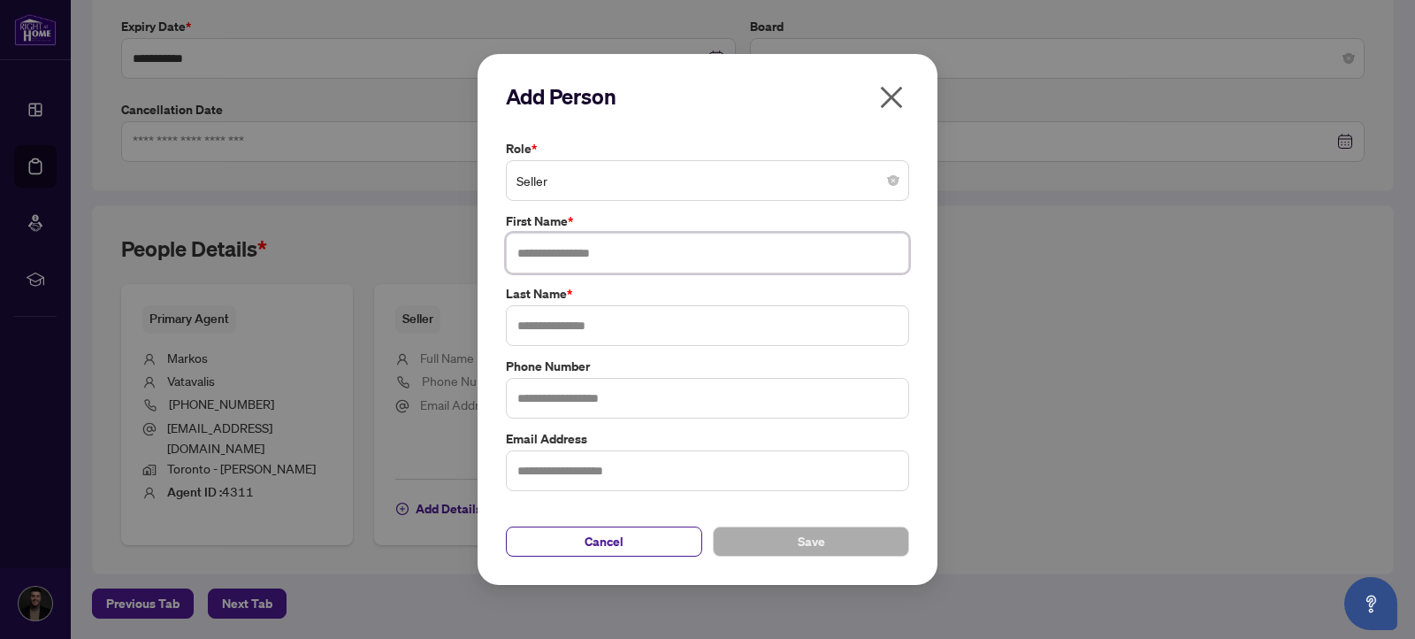
click at [588, 245] on input "text" at bounding box center [707, 253] width 403 height 41
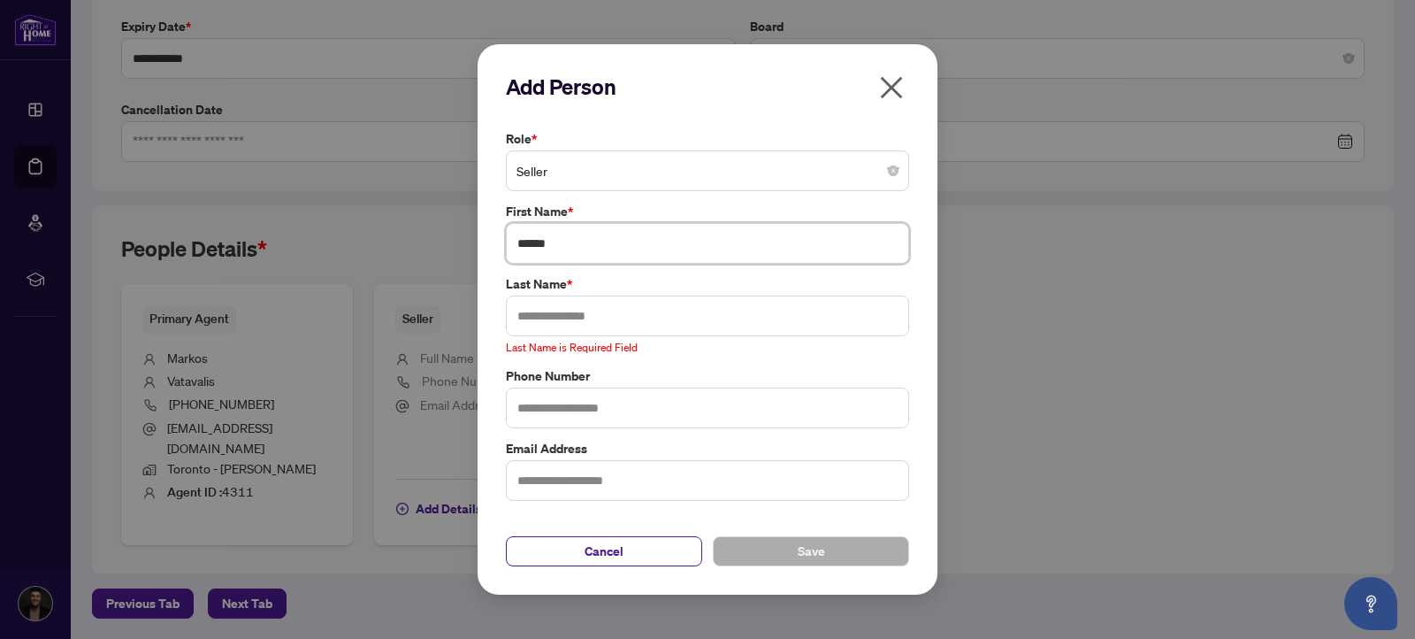
click at [585, 242] on input "******" at bounding box center [707, 243] width 403 height 41
type input "******"
click at [590, 321] on input "text" at bounding box center [707, 315] width 403 height 41
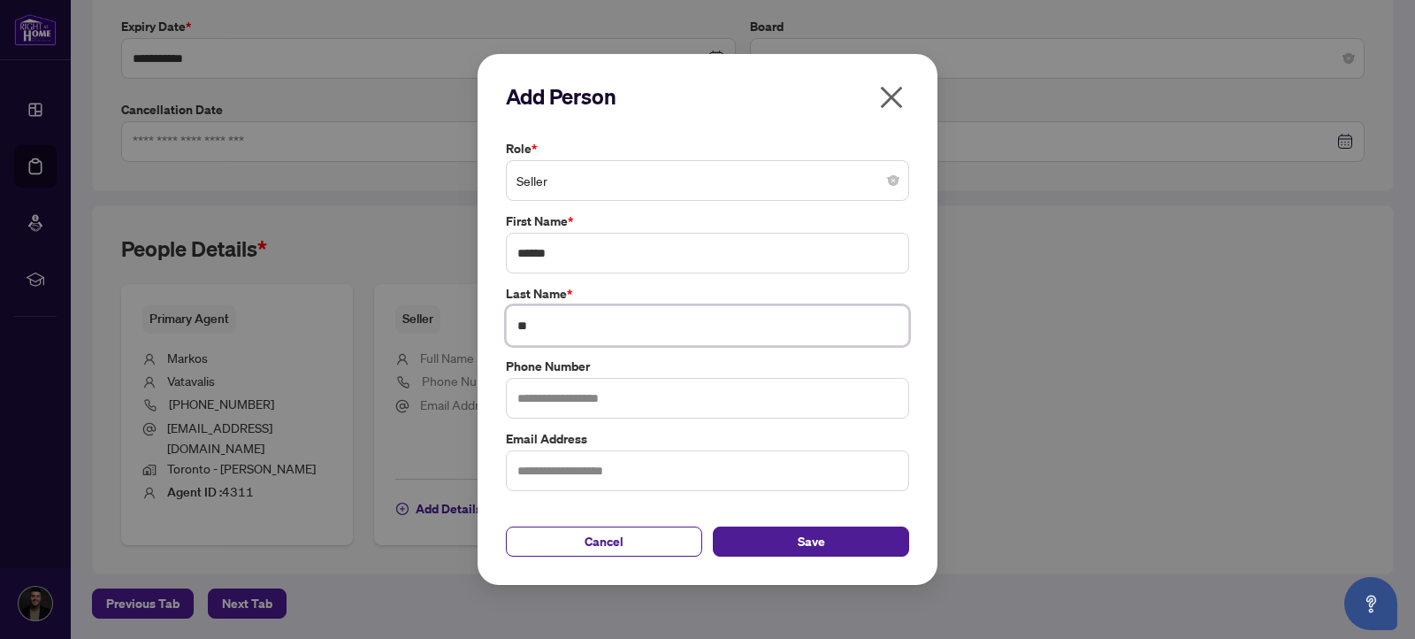
type input "*"
type input "****"
click at [865, 548] on button "Save" at bounding box center [811, 541] width 196 height 30
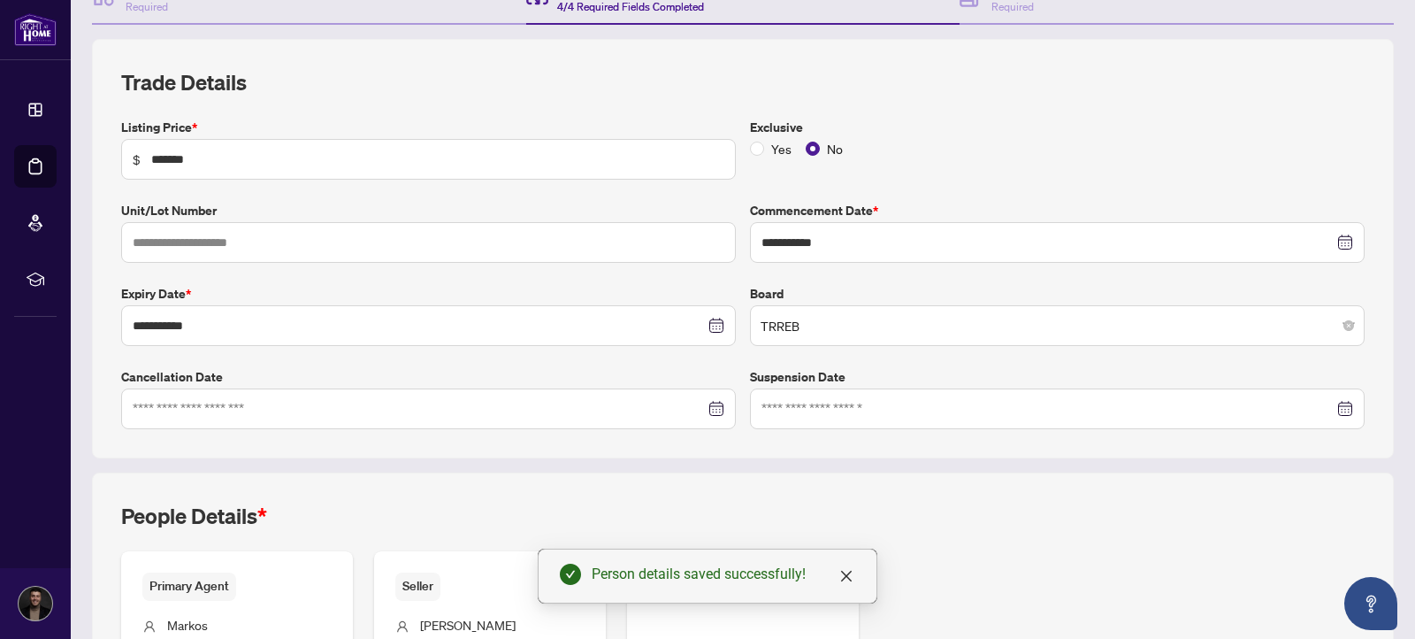
scroll to position [43, 0]
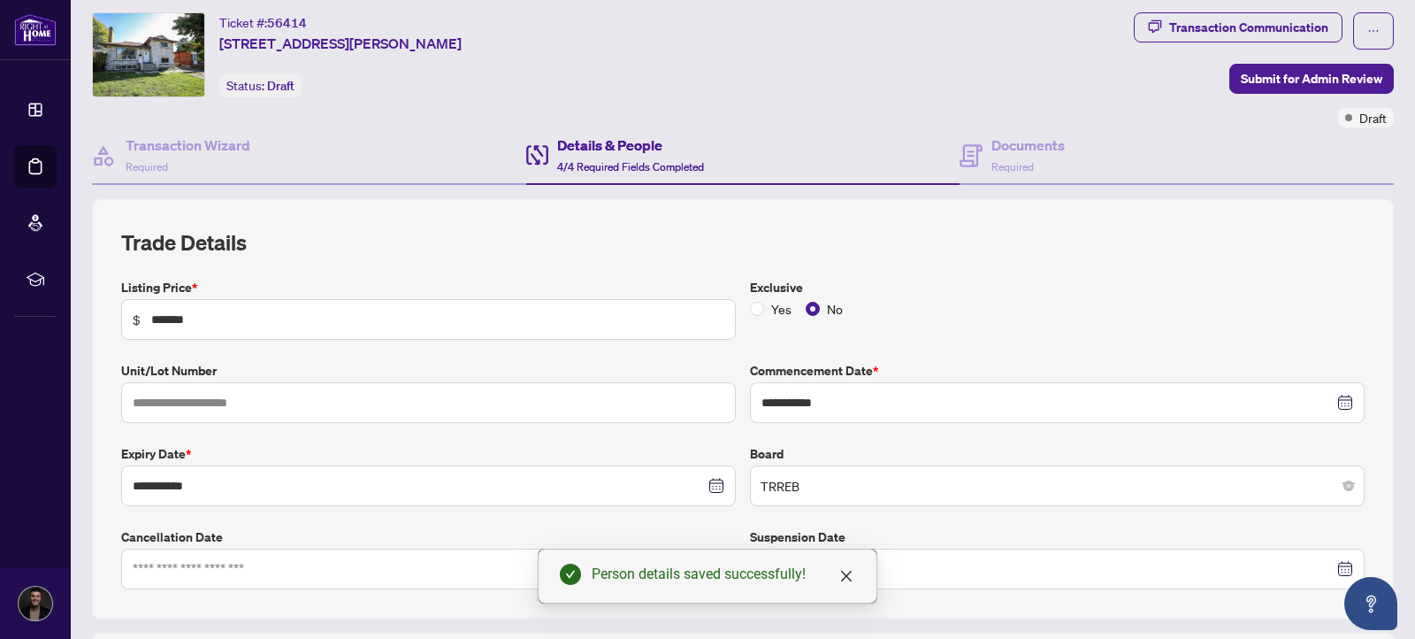
click at [1096, 199] on div "**********" at bounding box center [743, 408] width 1302 height 419
click at [1078, 169] on div "Documents Required" at bounding box center [1177, 156] width 434 height 58
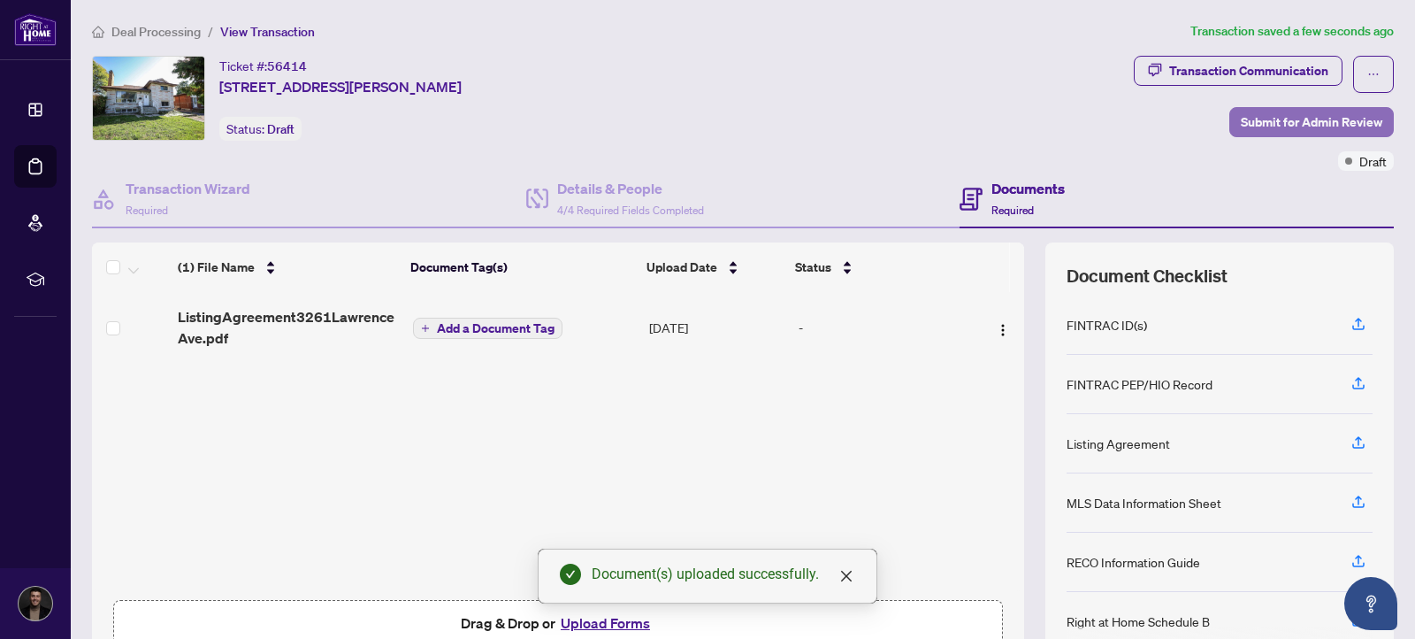
click at [1266, 115] on span "Submit for Admin Review" at bounding box center [1312, 122] width 142 height 28
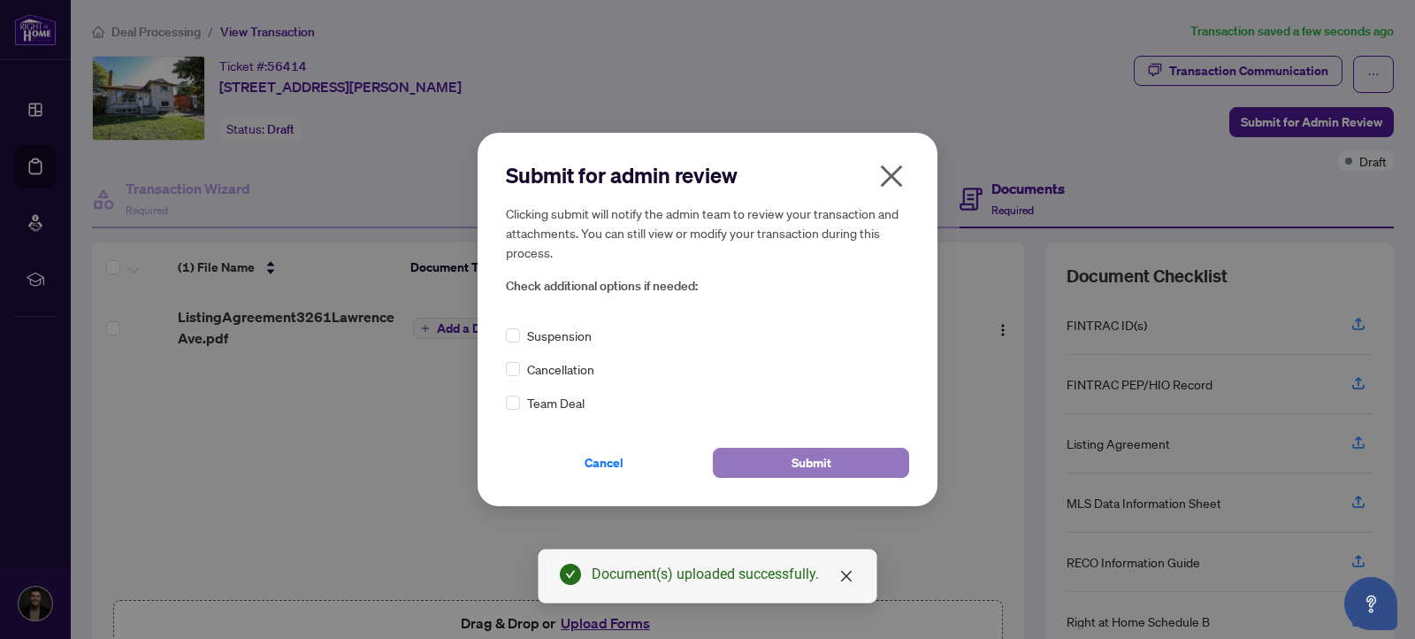
click at [802, 468] on span "Submit" at bounding box center [812, 463] width 40 height 28
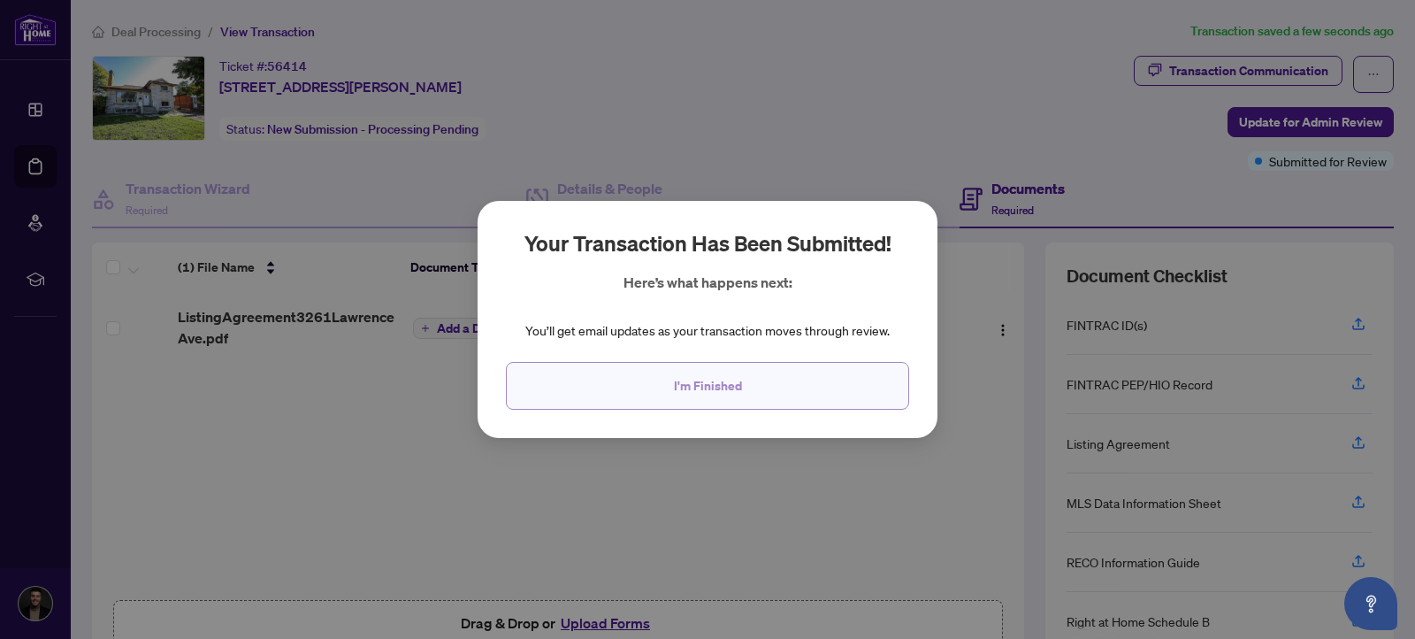
click at [694, 373] on span "I'm Finished" at bounding box center [708, 386] width 68 height 28
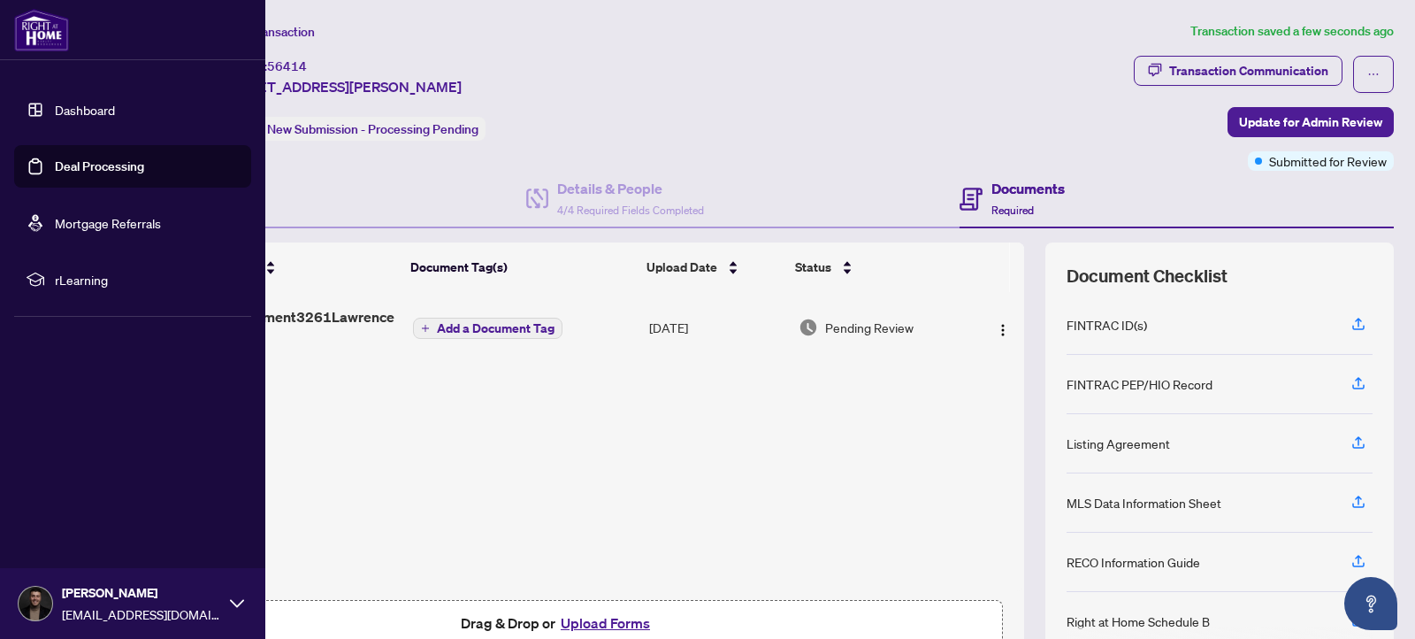
click at [55, 109] on link "Dashboard" at bounding box center [85, 110] width 60 height 16
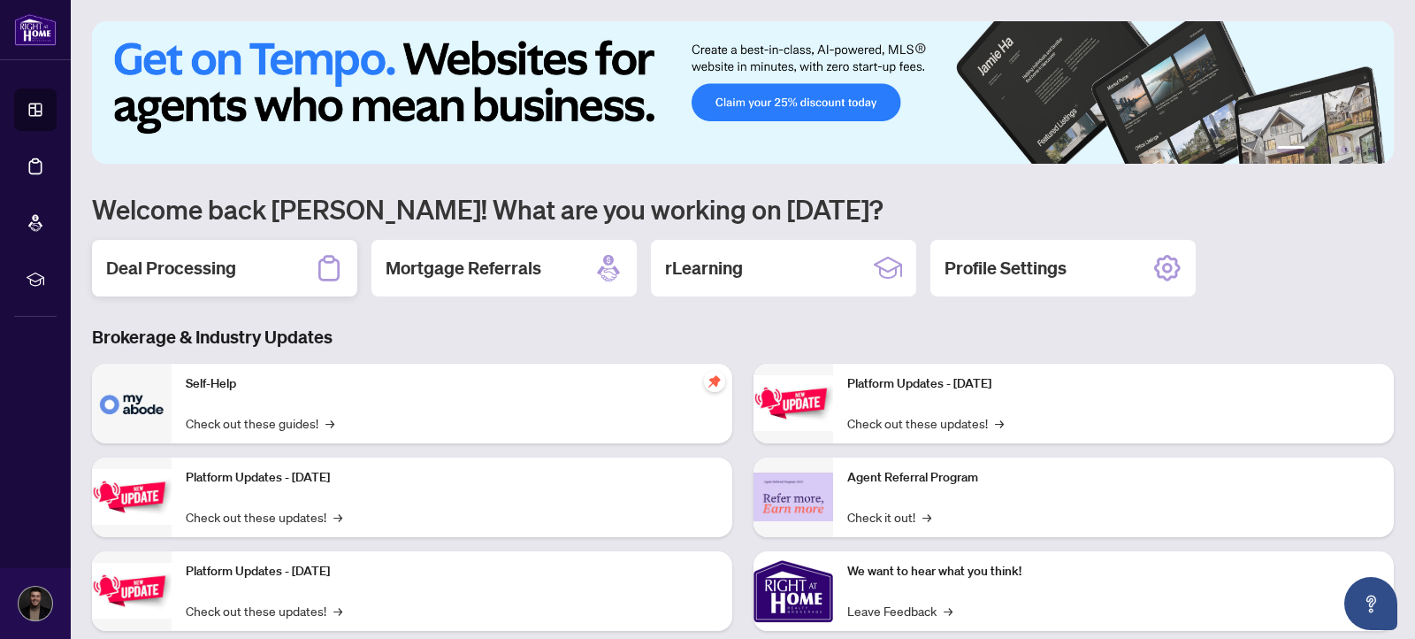
click at [138, 275] on h2 "Deal Processing" at bounding box center [171, 268] width 130 height 25
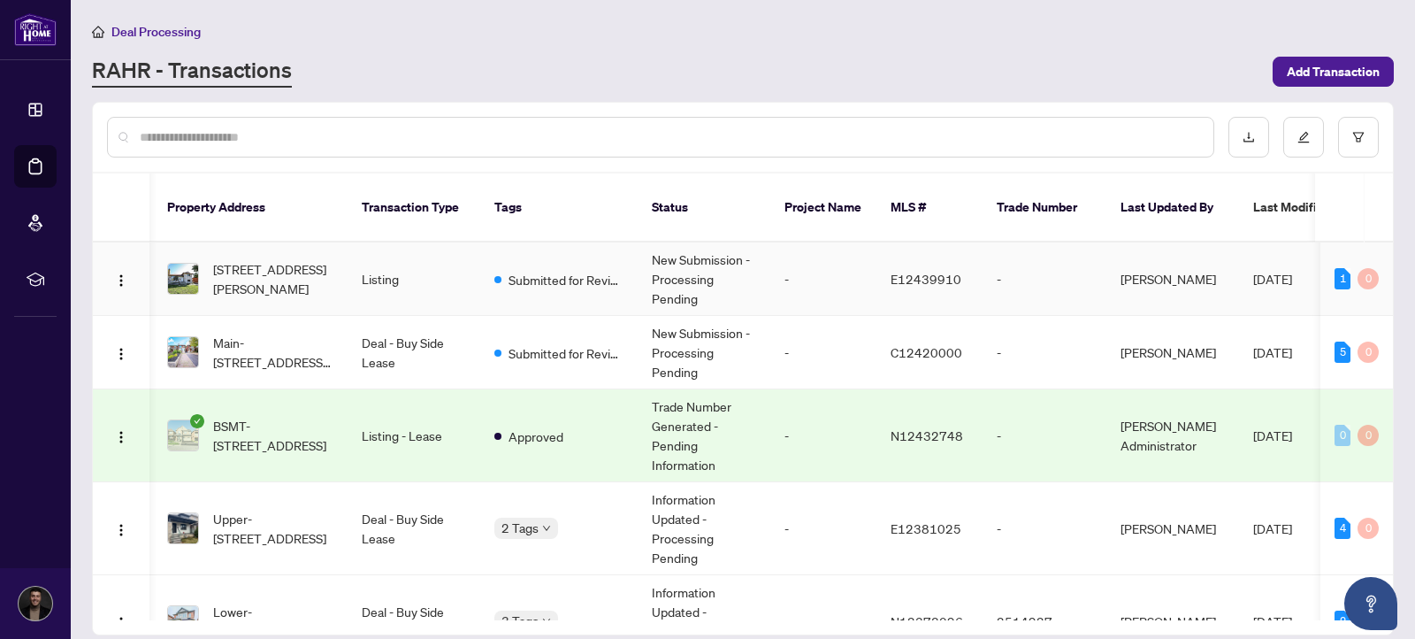
scroll to position [0, 103]
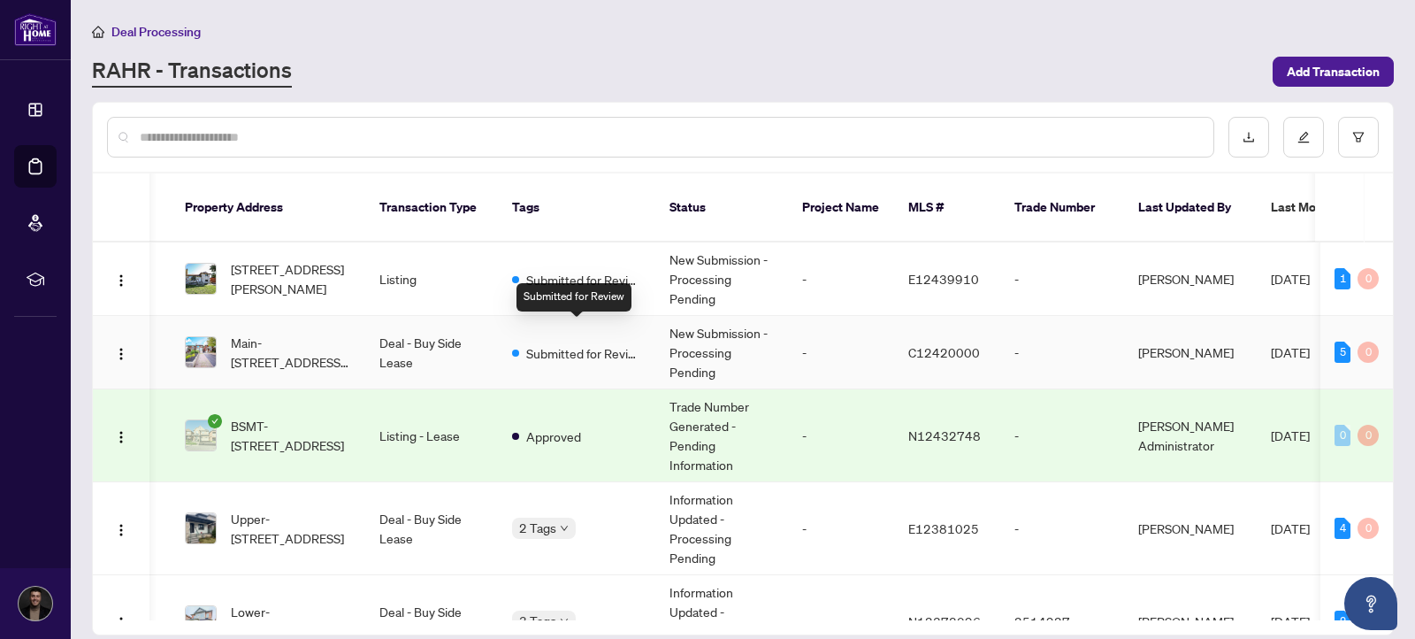
click at [585, 343] on span "Submitted for Review" at bounding box center [583, 352] width 115 height 19
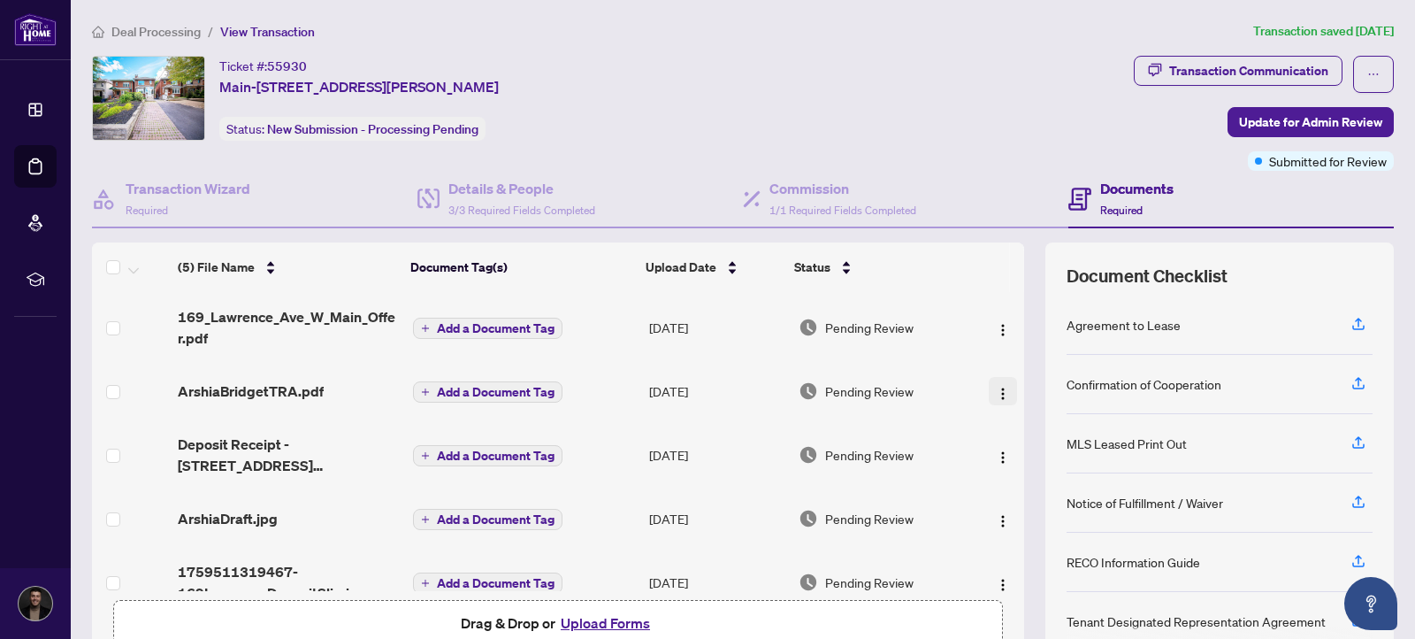
click at [997, 389] on img "button" at bounding box center [1003, 394] width 14 height 14
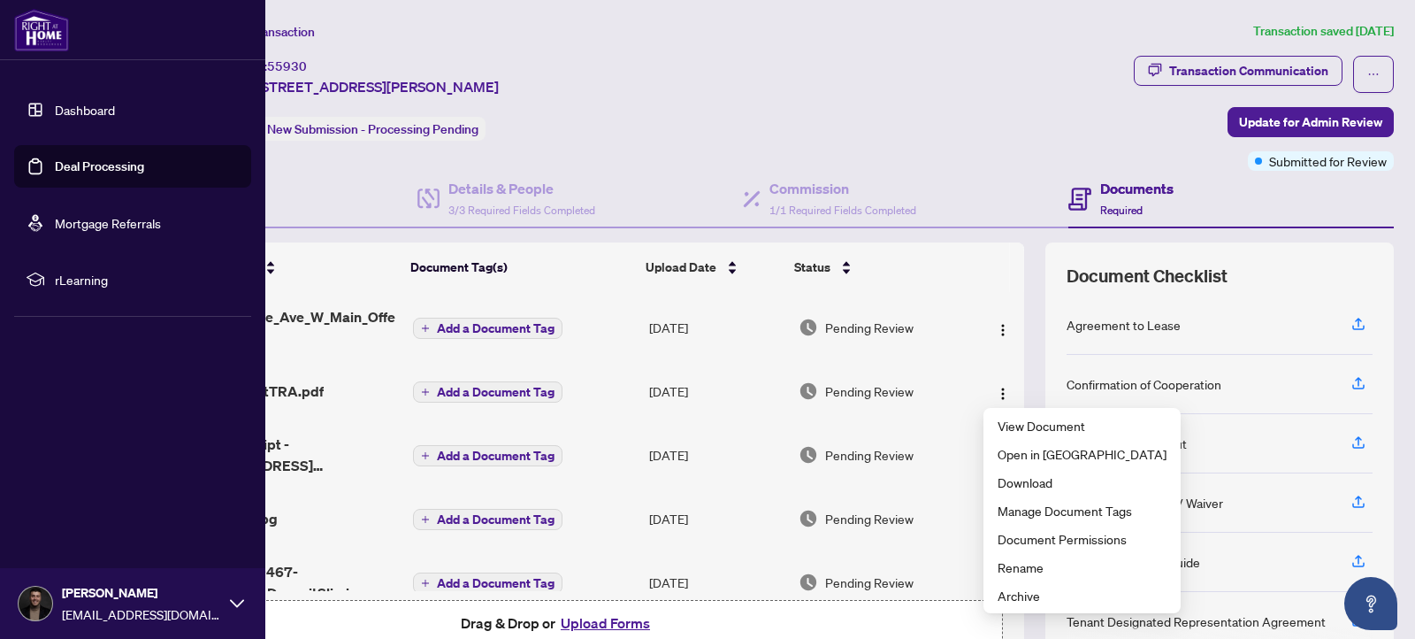
click at [55, 102] on link "Dashboard" at bounding box center [85, 110] width 60 height 16
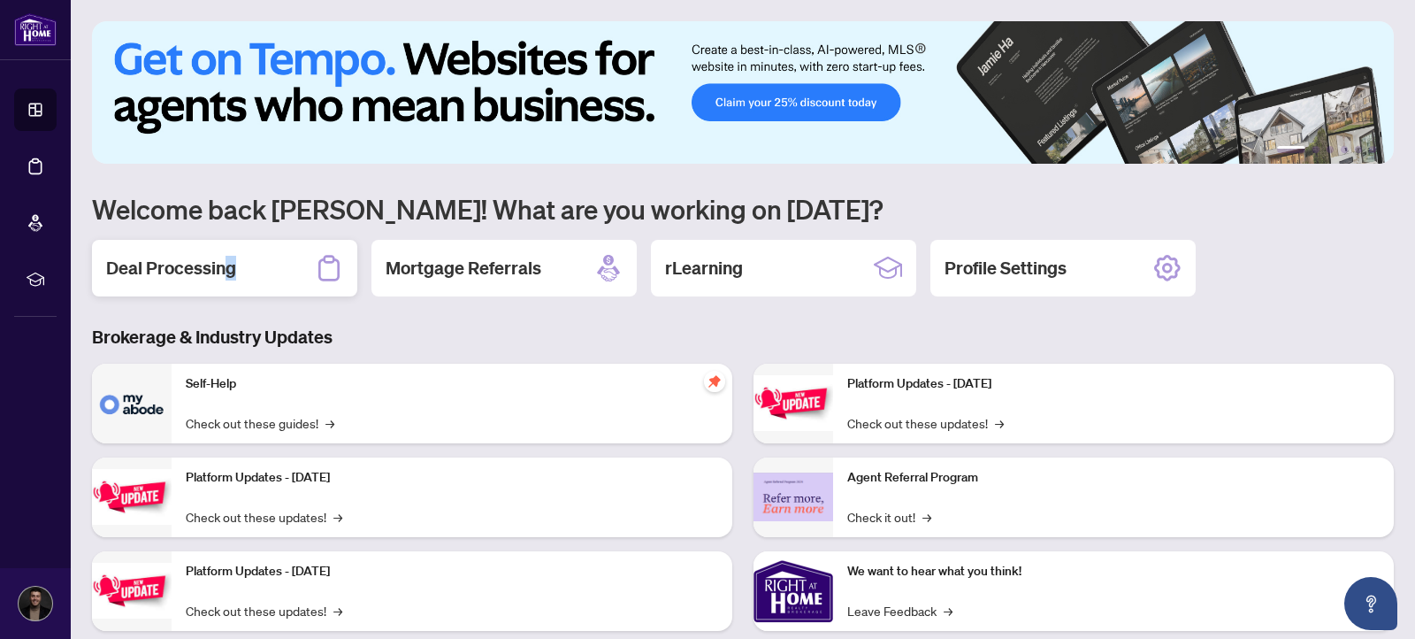
click at [228, 276] on h2 "Deal Processing" at bounding box center [171, 268] width 130 height 25
